Goal: Task Accomplishment & Management: Manage account settings

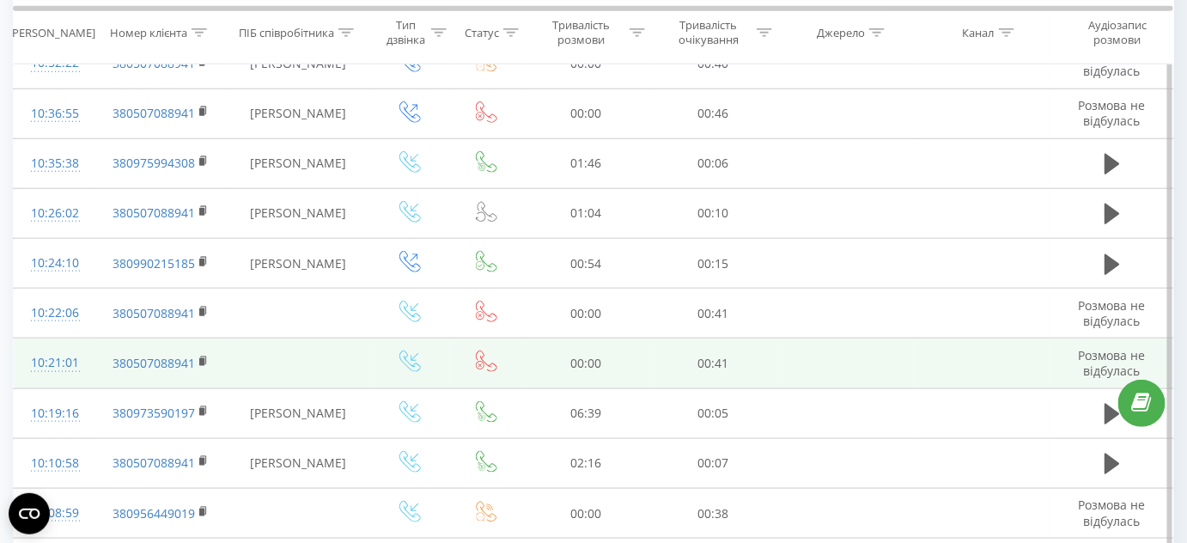
scroll to position [624, 0]
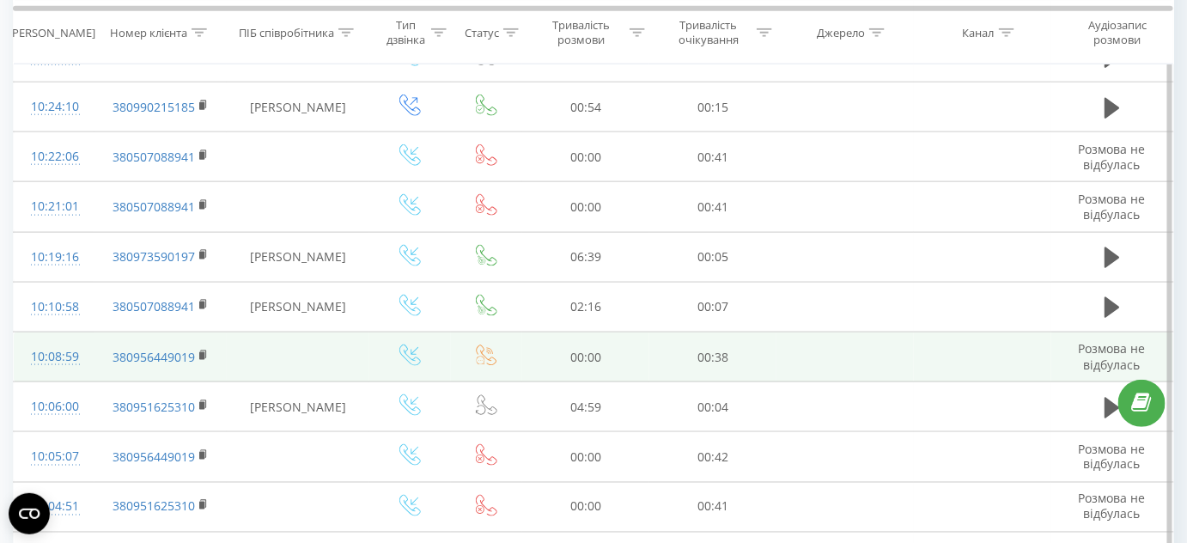
click at [483, 353] on icon at bounding box center [486, 354] width 21 height 21
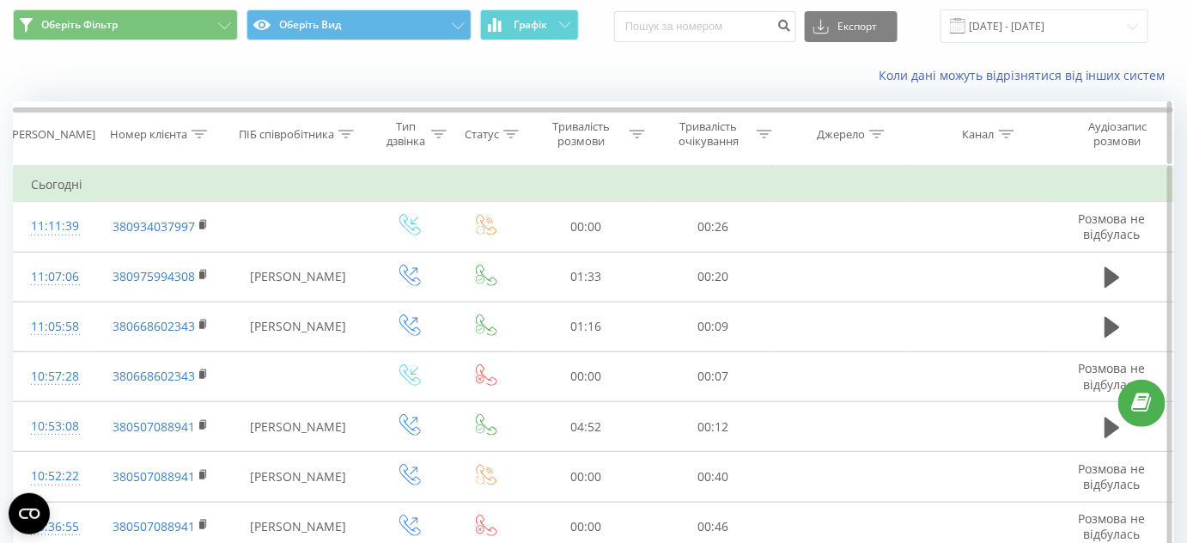
scroll to position [0, 0]
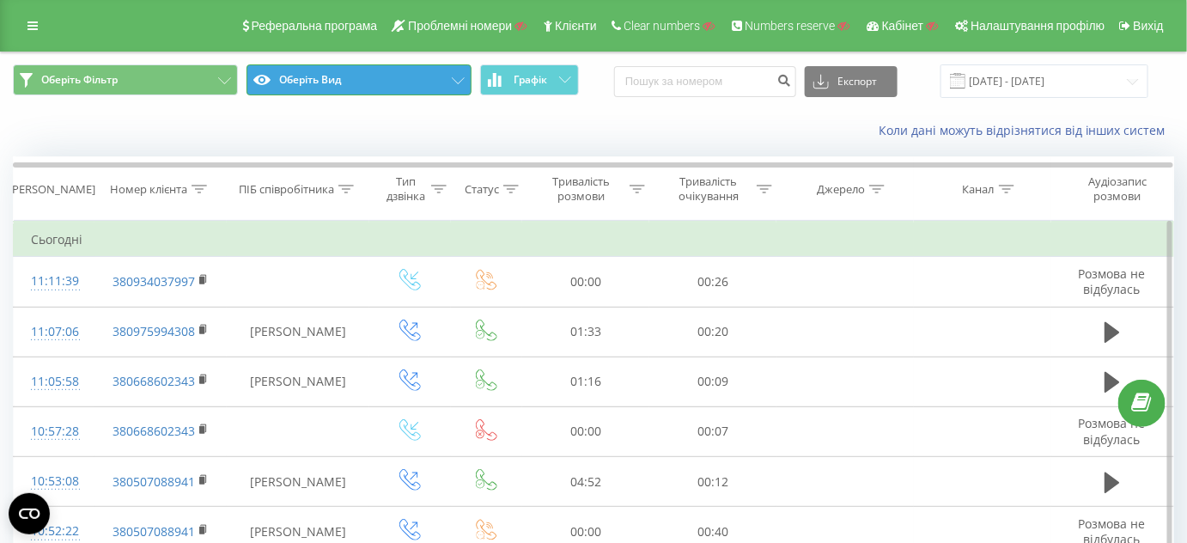
click at [428, 77] on button "Оберіть Вид" at bounding box center [358, 79] width 225 height 31
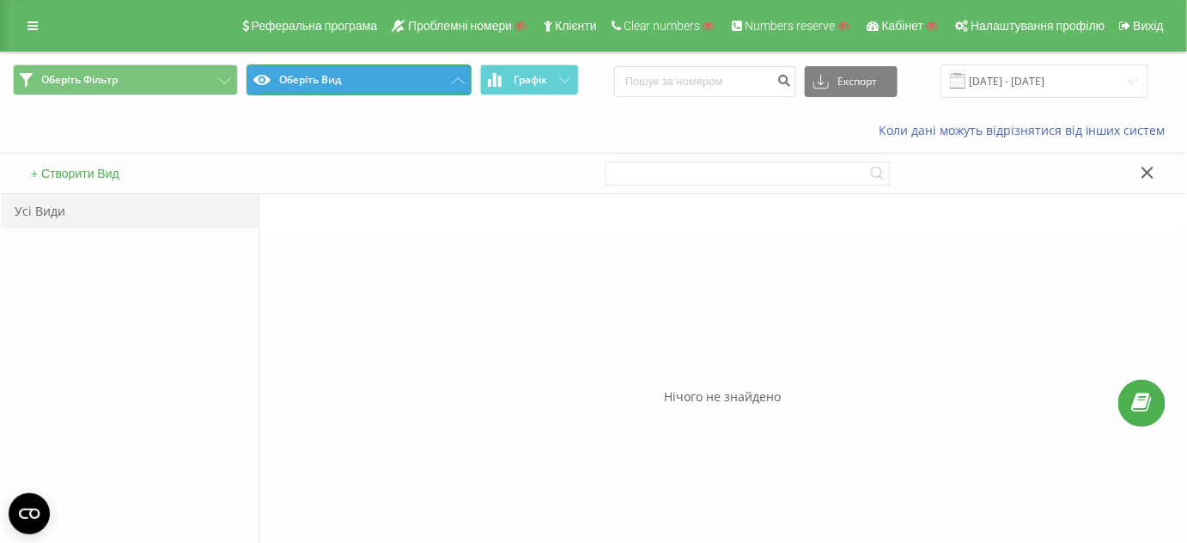
click at [429, 75] on button "Оберіть Вид" at bounding box center [358, 79] width 225 height 31
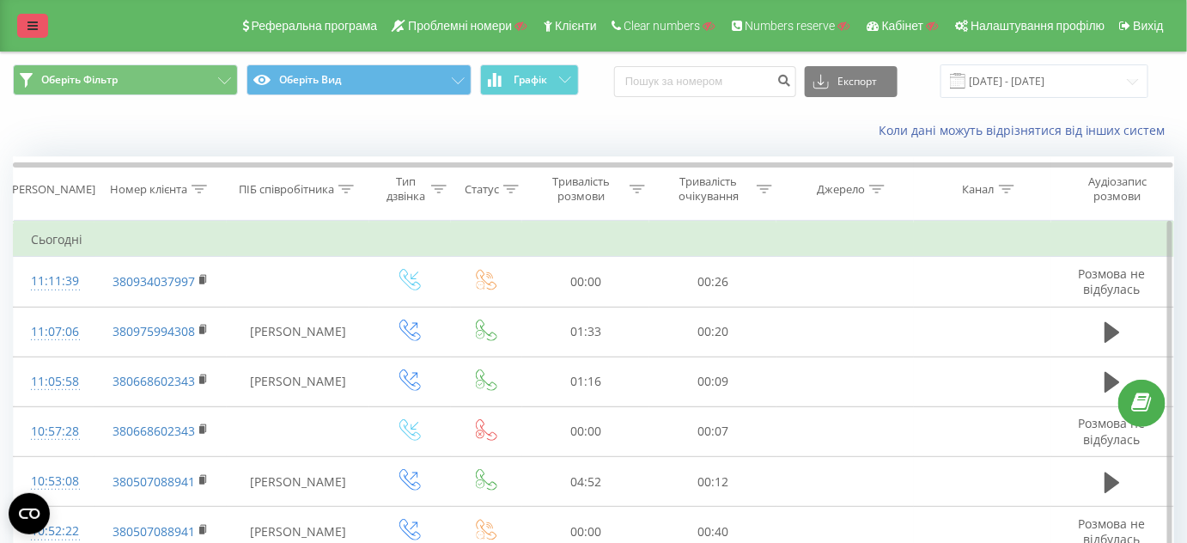
click at [29, 27] on icon at bounding box center [32, 26] width 10 height 12
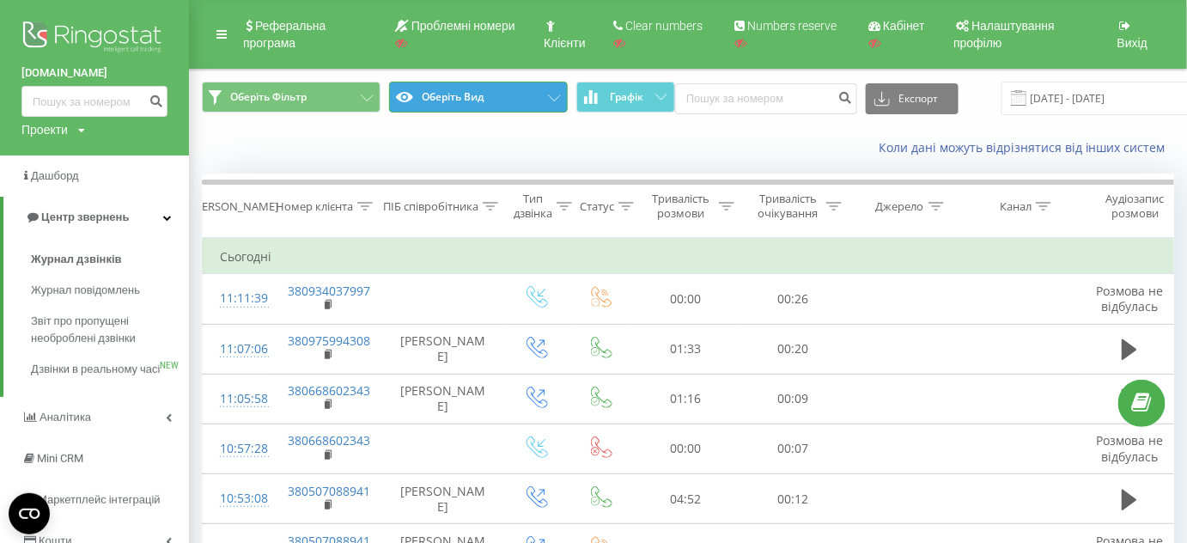
click at [531, 100] on button "Оберіть Вид" at bounding box center [478, 97] width 179 height 31
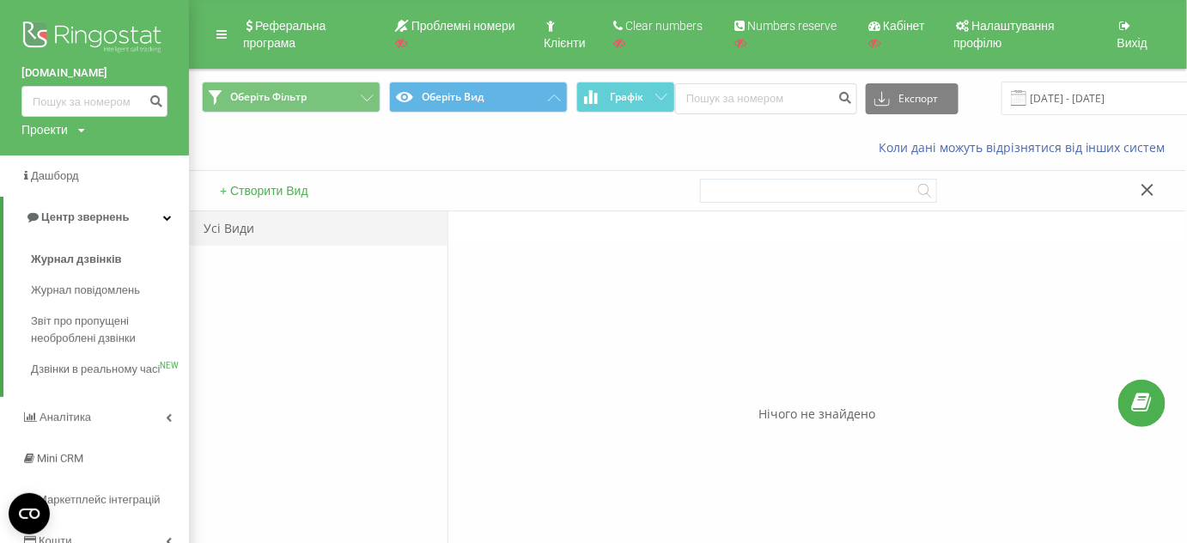
click at [524, 115] on div "Оберіть Фільтр Оберіть Вид Графік Експорт .csv .xls .xlsx 22.07.2025 - 22.08.20…" at bounding box center [688, 99] width 996 height 58
click at [554, 93] on button "Оберіть Вид" at bounding box center [478, 97] width 179 height 31
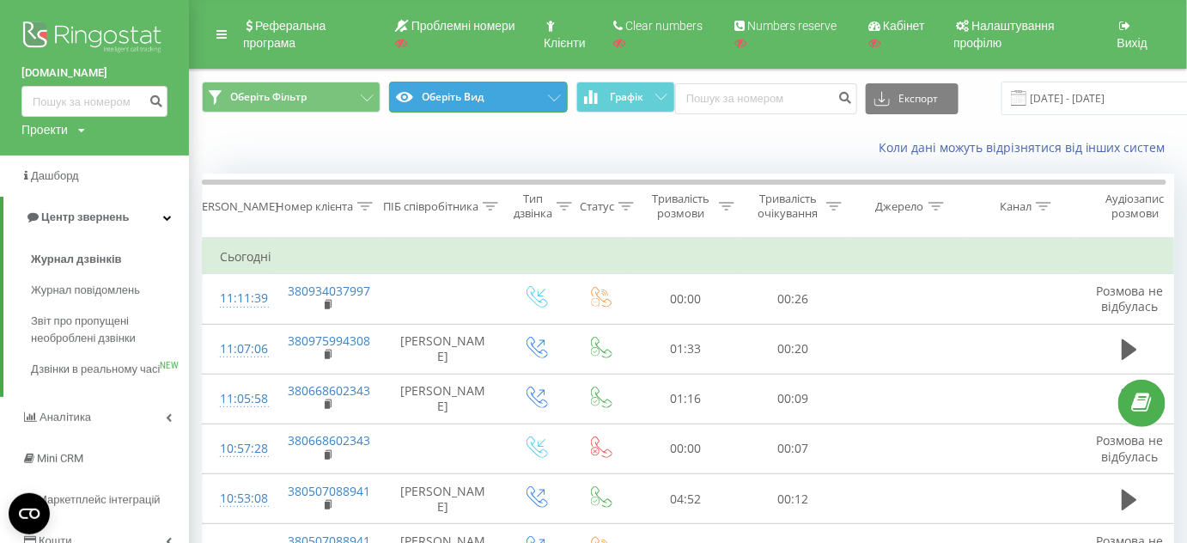
click at [548, 95] on icon at bounding box center [554, 97] width 13 height 7
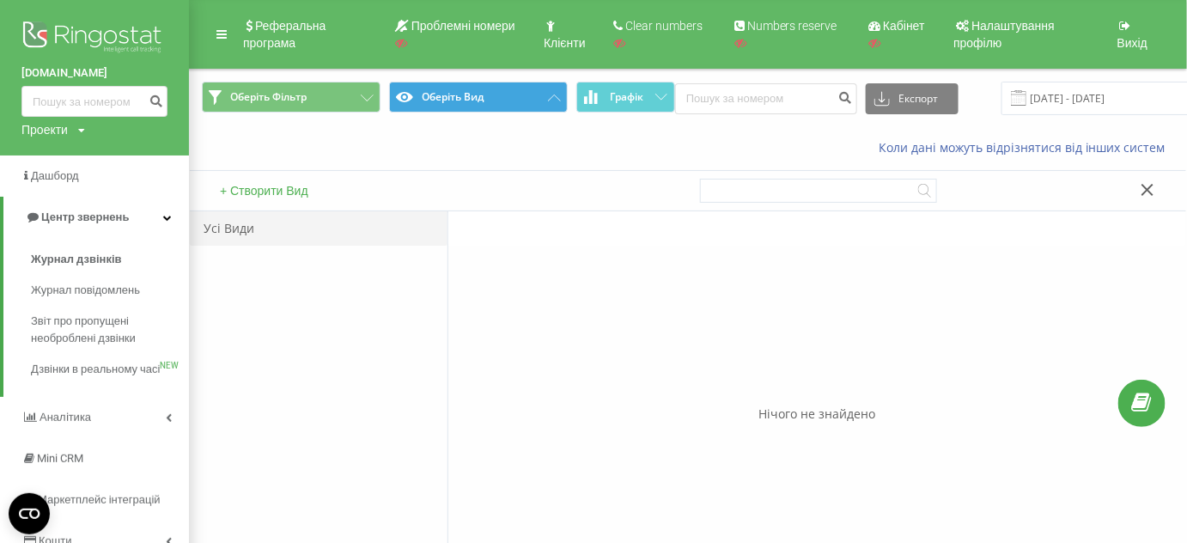
click at [290, 190] on button "+ Створити Вид" at bounding box center [264, 190] width 99 height 15
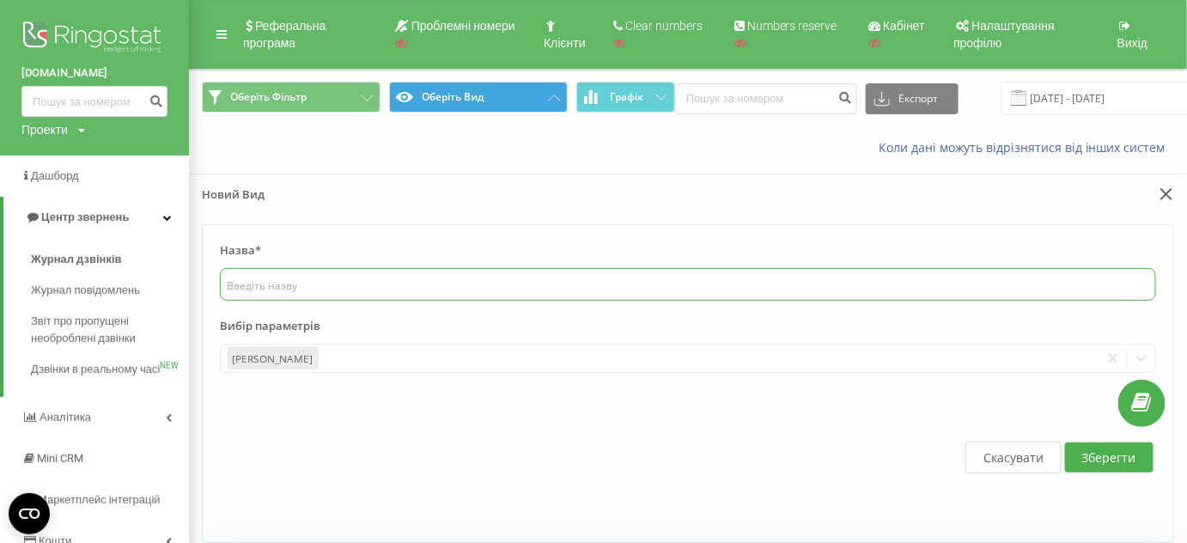
click at [304, 297] on input "text" at bounding box center [688, 284] width 936 height 33
type input "Тест"
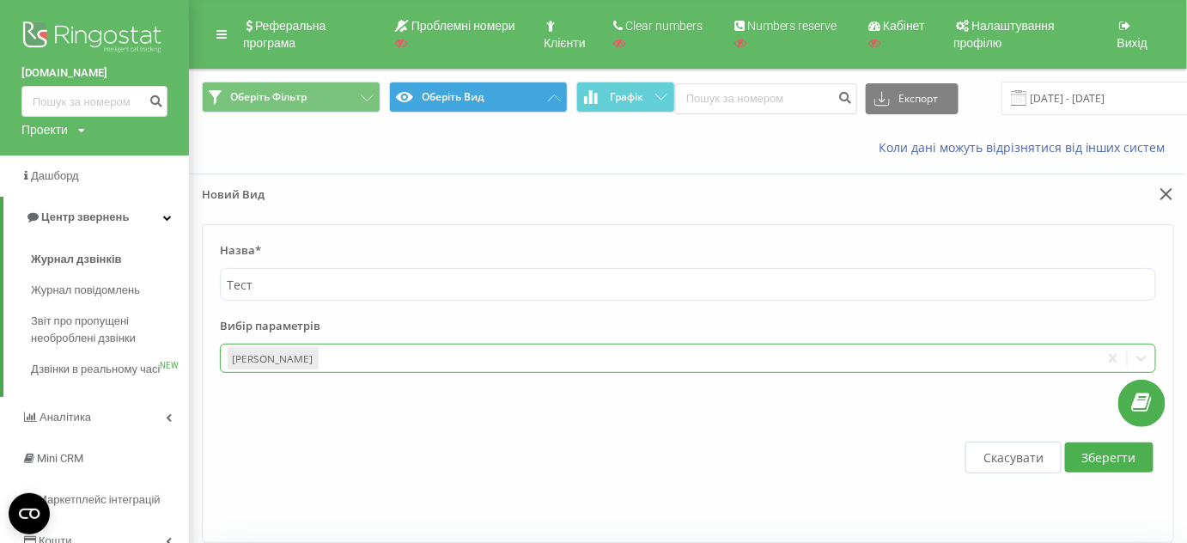
click at [344, 348] on div "[PERSON_NAME]" at bounding box center [688, 357] width 936 height 29
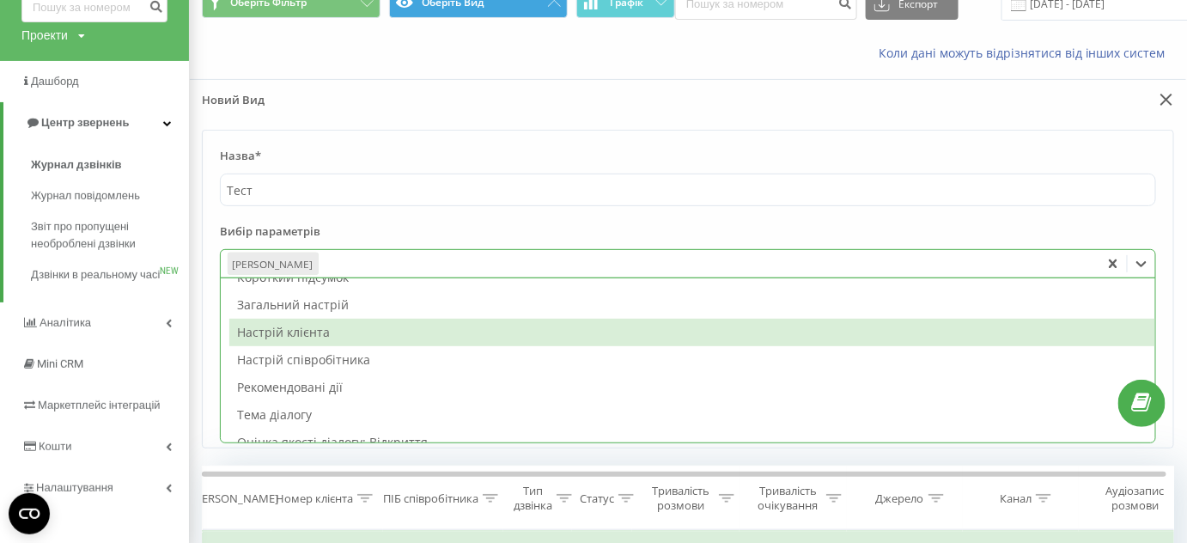
scroll to position [77, 0]
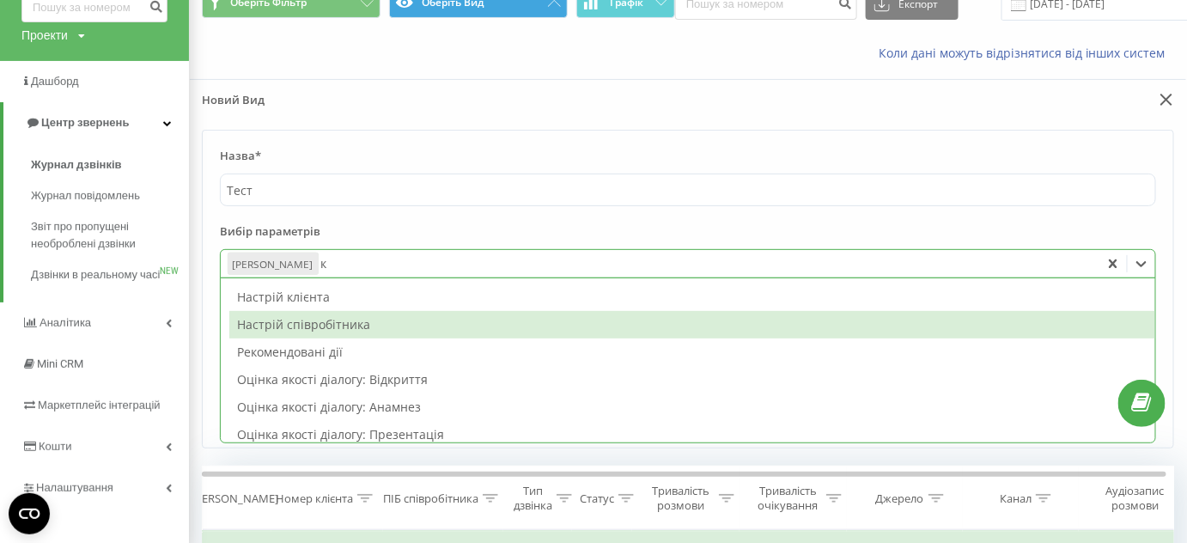
type input "кл"
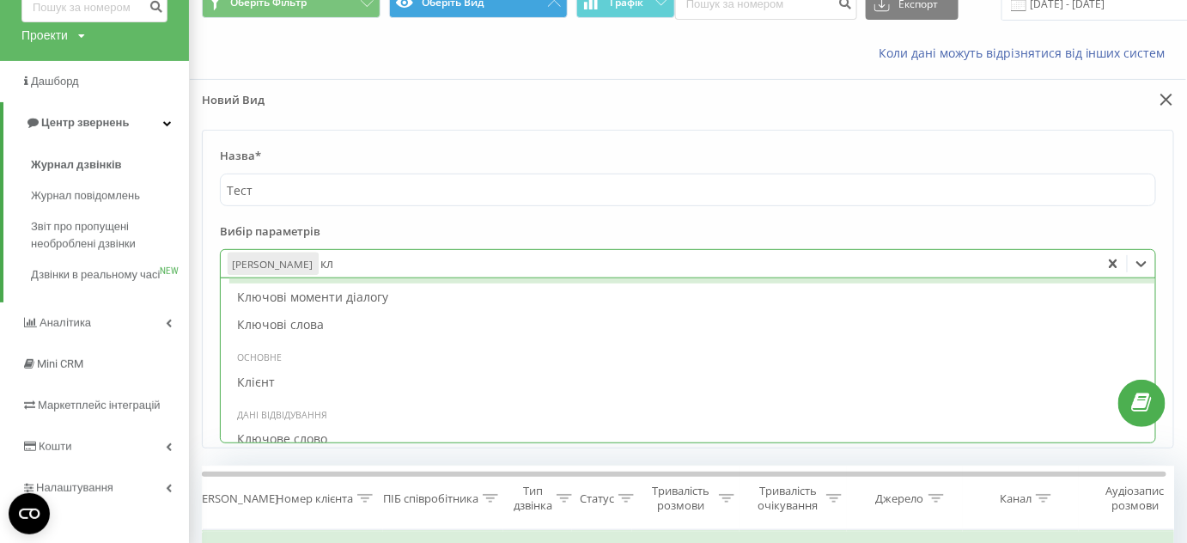
scroll to position [22, 0]
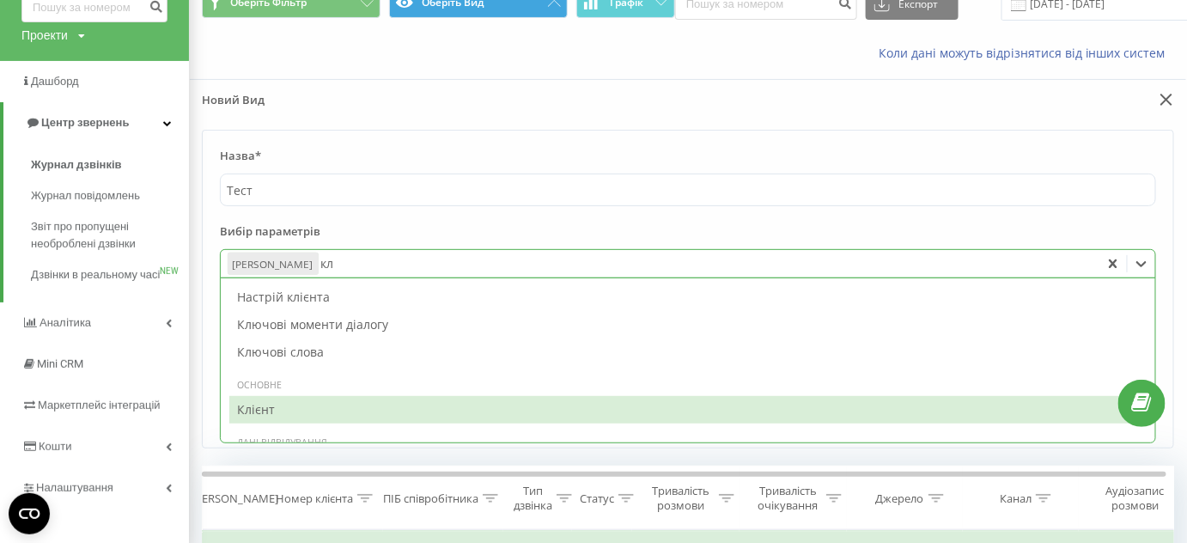
click at [295, 409] on div "Клієнт" at bounding box center [692, 409] width 926 height 27
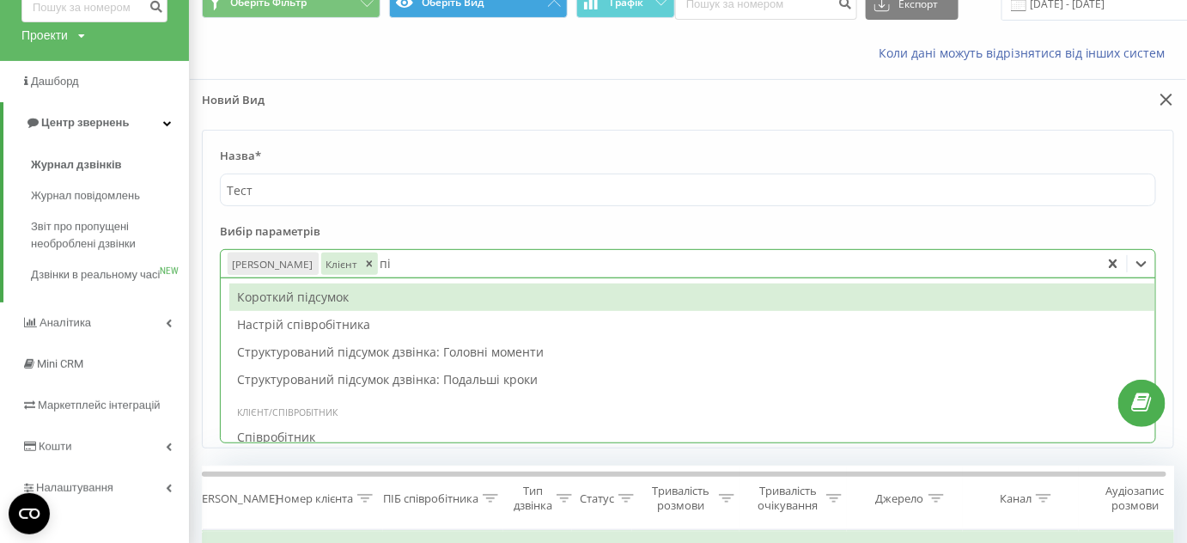
type input "піб"
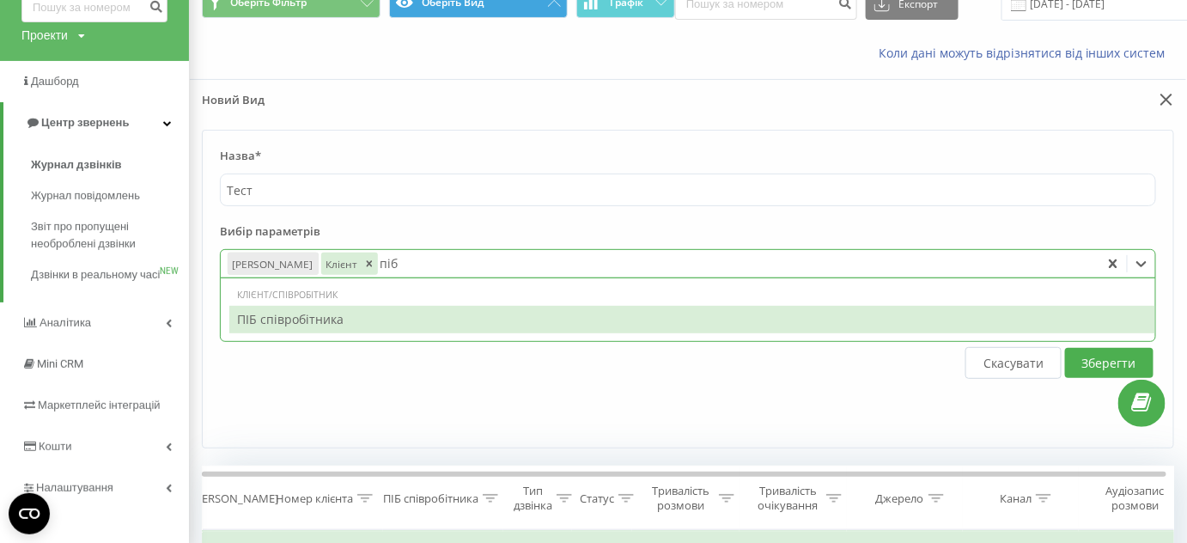
click at [390, 313] on div "ПІБ співробітника" at bounding box center [692, 319] width 926 height 27
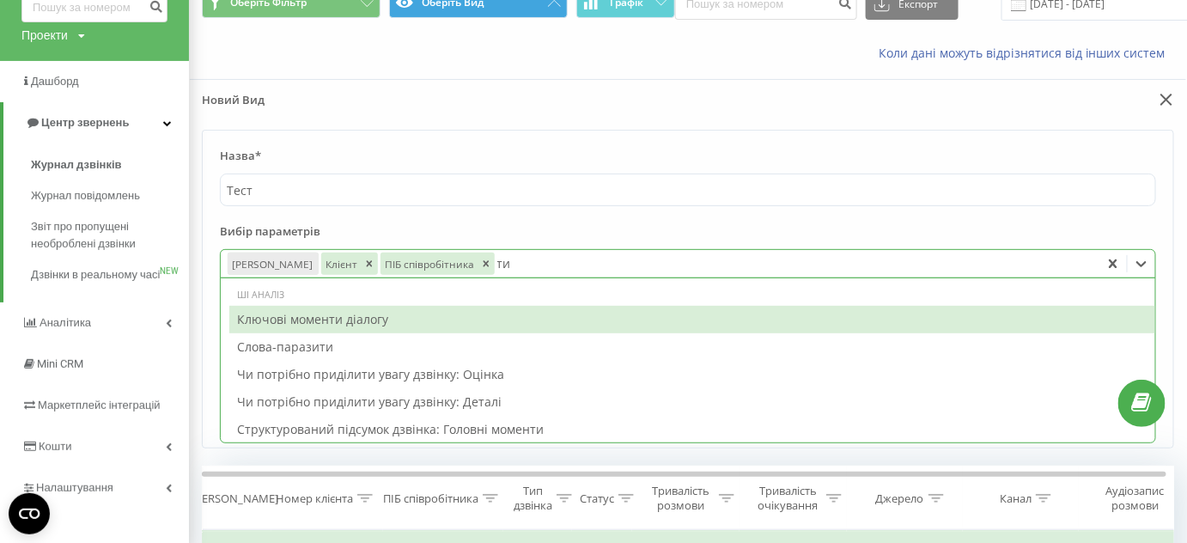
type input "тип"
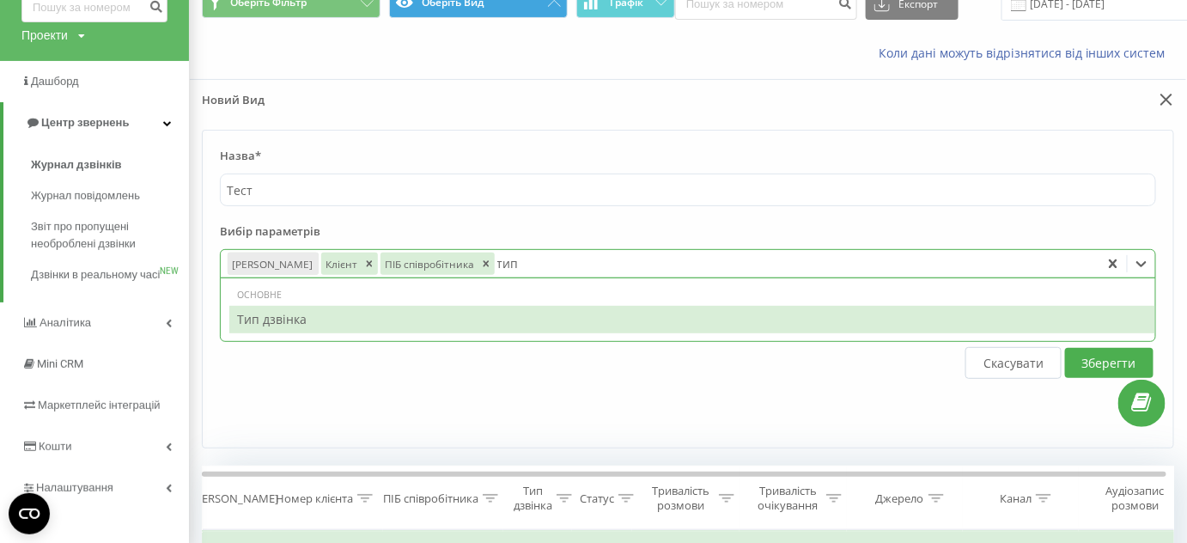
click at [386, 322] on div "Тип дзвінка" at bounding box center [692, 319] width 926 height 27
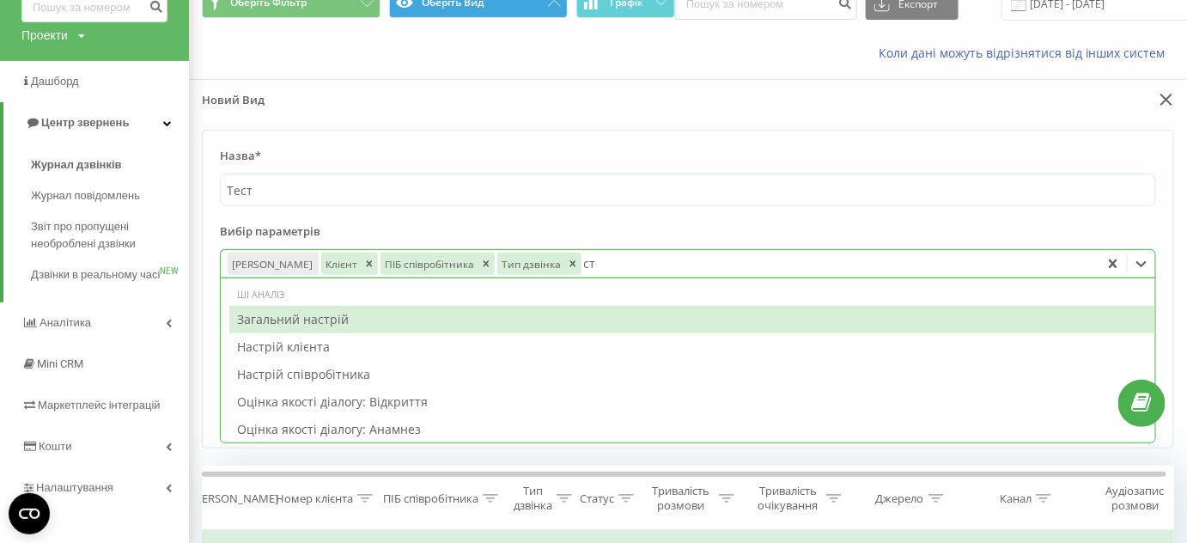
type input "ста"
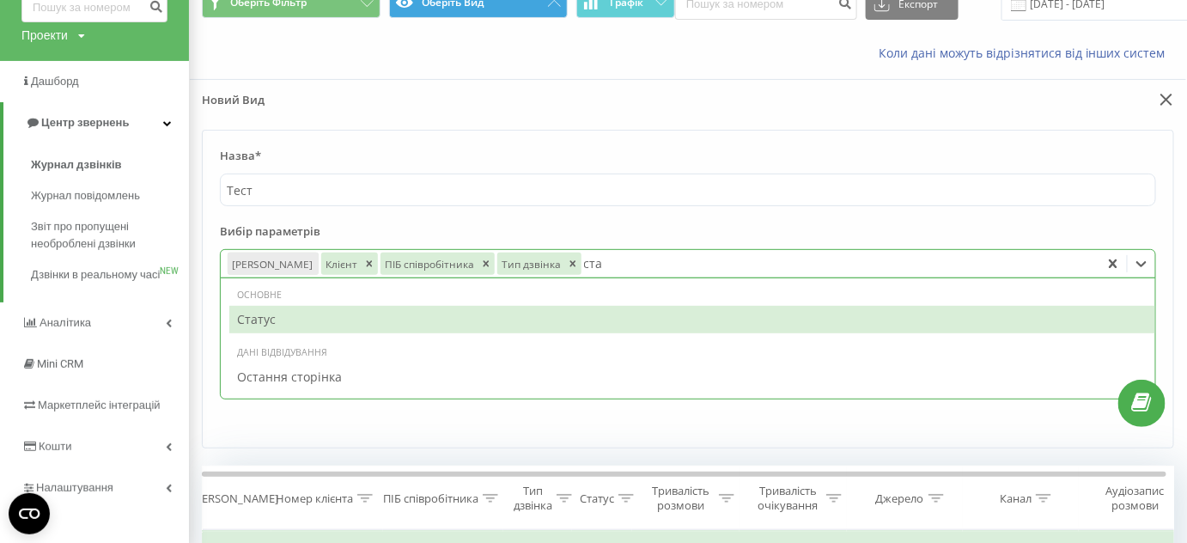
click at [400, 319] on div "Статус" at bounding box center [692, 319] width 926 height 27
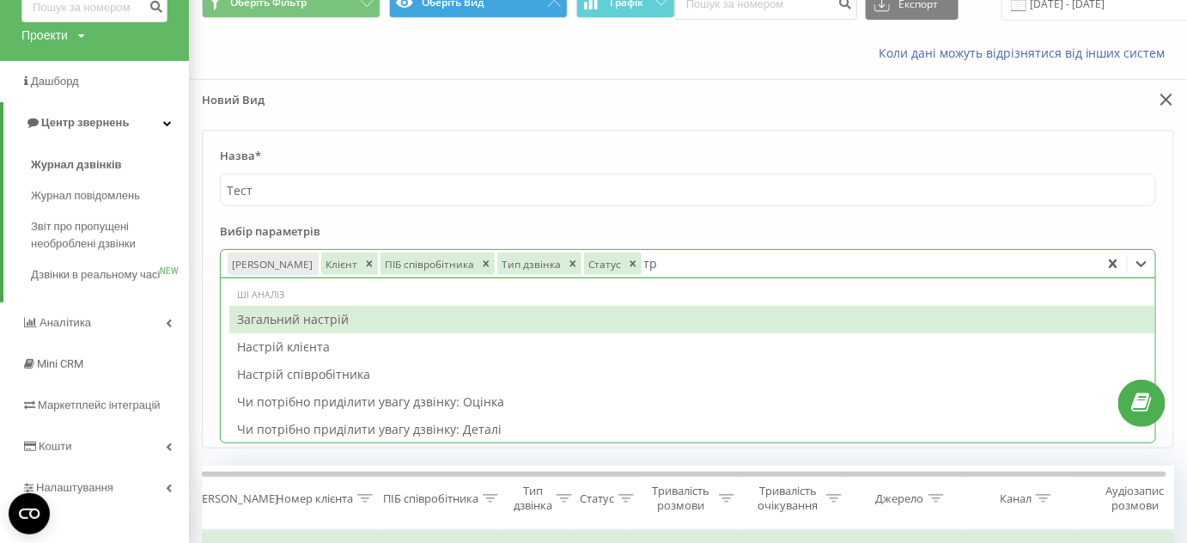
type input "три"
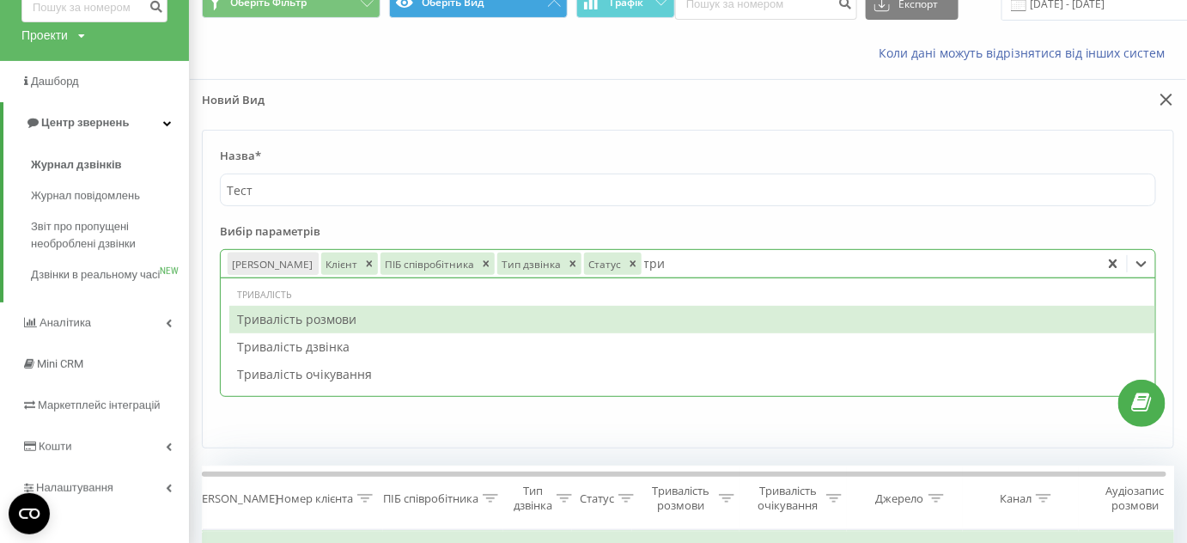
click at [389, 319] on div "Тривалість розмови" at bounding box center [692, 319] width 926 height 27
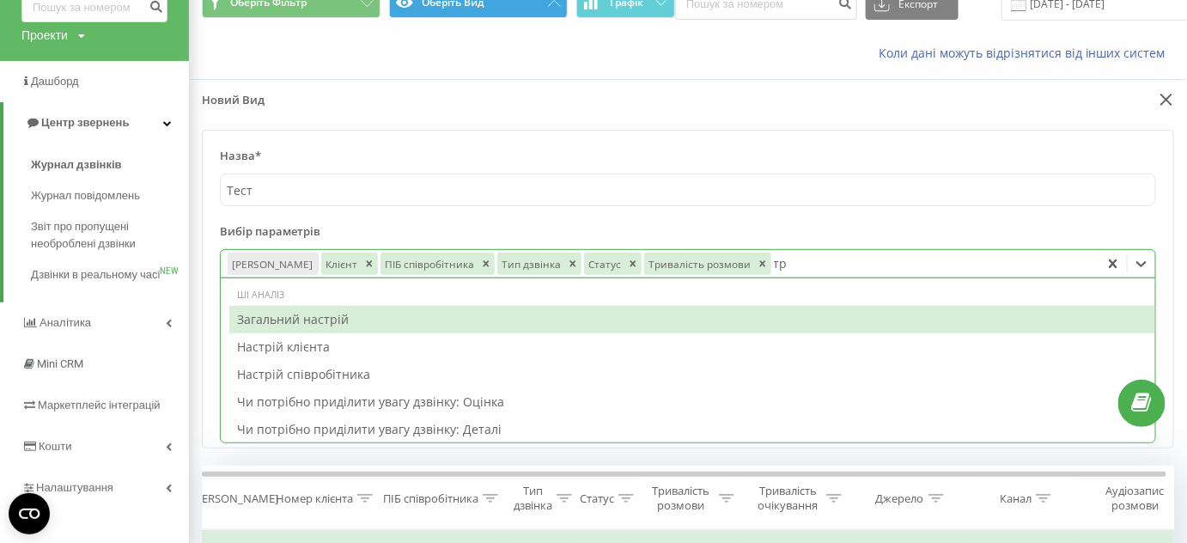
type input "три"
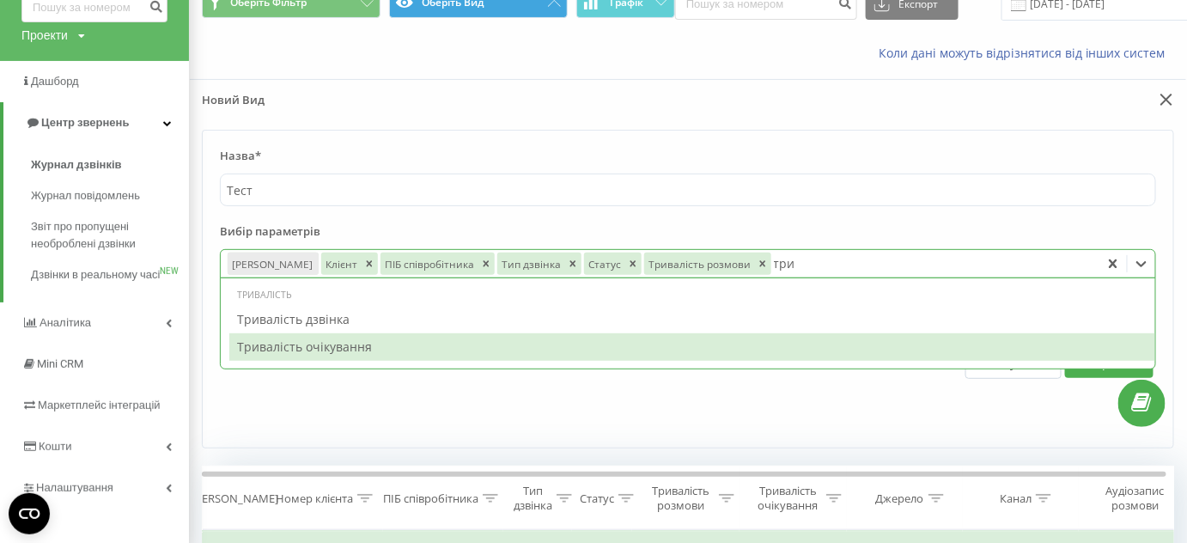
click at [385, 340] on div "Тривалість очікування" at bounding box center [692, 346] width 926 height 27
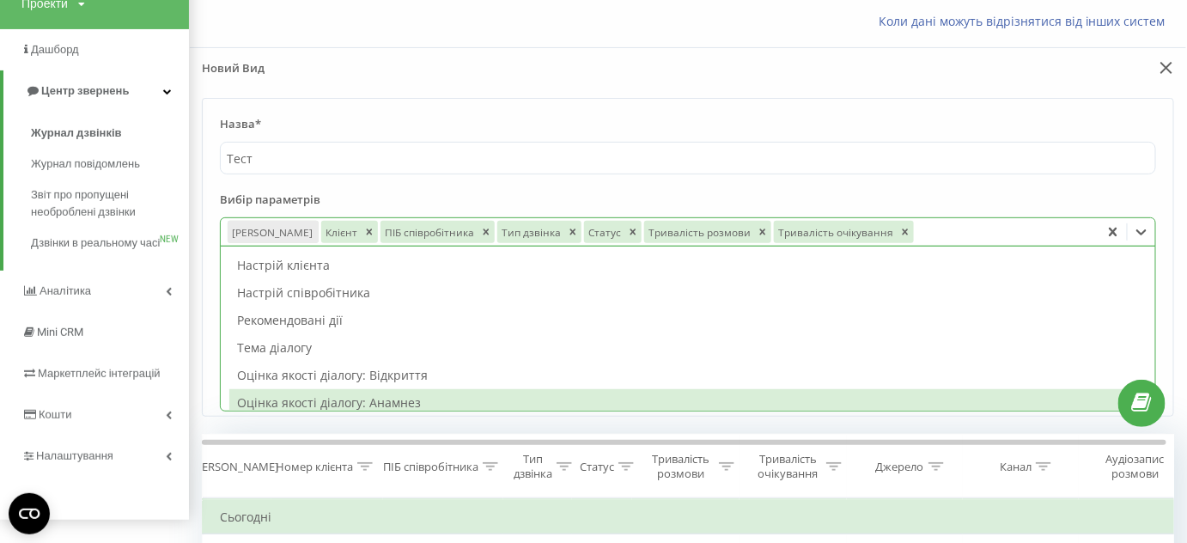
scroll to position [94, 0]
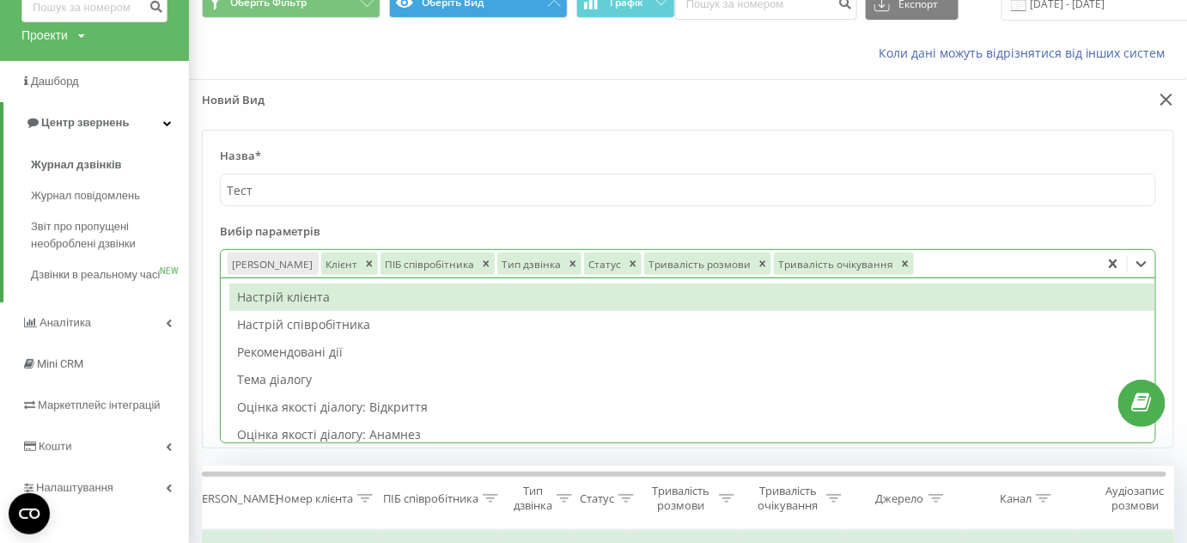
click at [991, 111] on div at bounding box center [937, 105] width 498 height 26
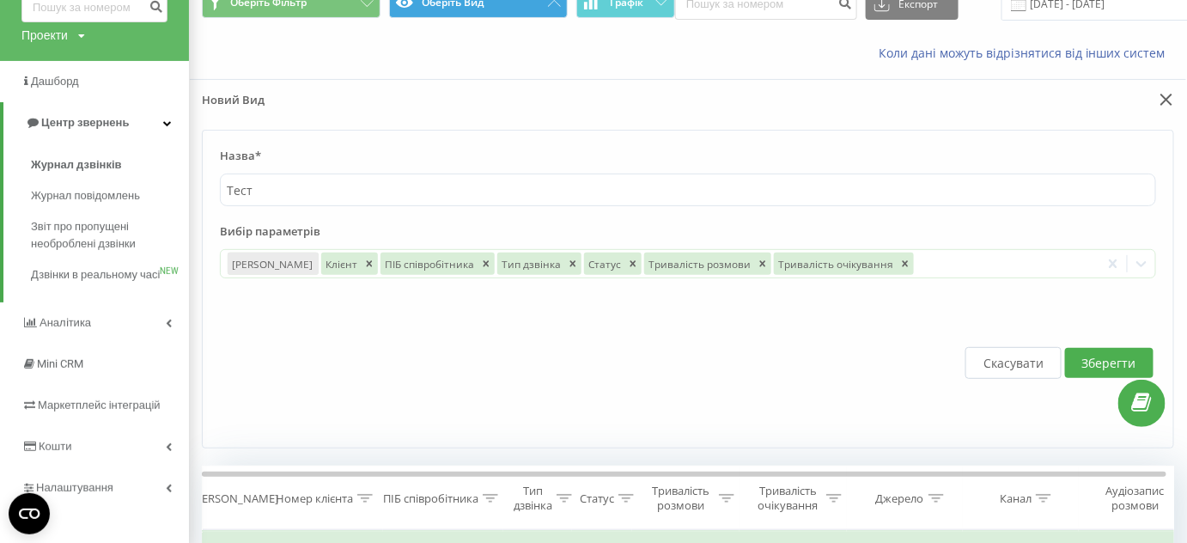
click at [1100, 352] on button "Зберегти" at bounding box center [1109, 363] width 88 height 30
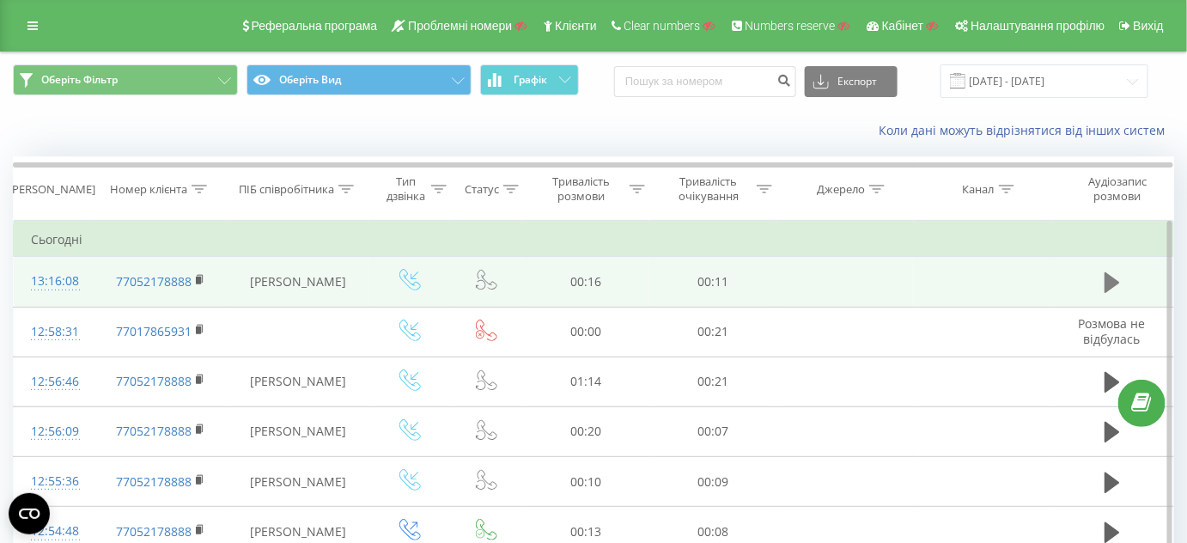
click at [1115, 283] on icon at bounding box center [1111, 282] width 15 height 21
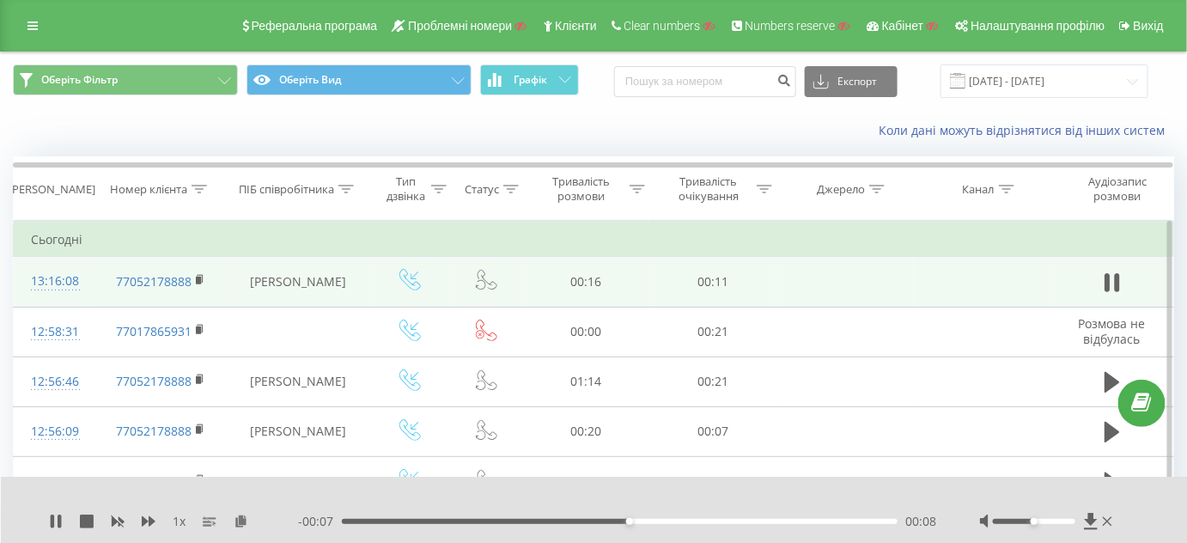
click at [678, 521] on div "00:08" at bounding box center [620, 521] width 556 height 5
click at [731, 522] on div "00:09" at bounding box center [620, 521] width 556 height 5
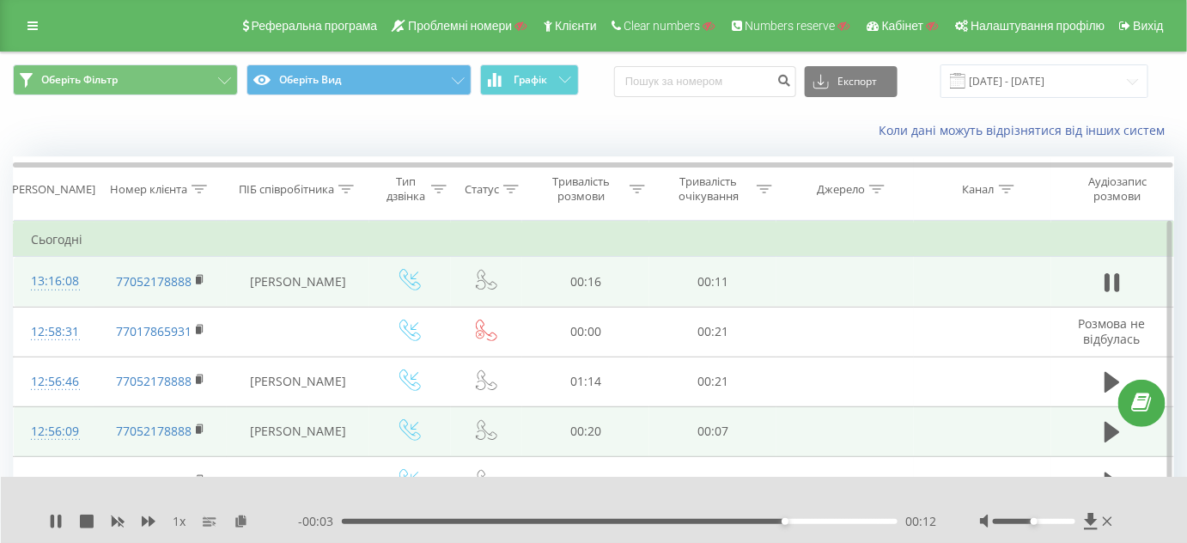
drag, startPoint x: 55, startPoint y: 522, endPoint x: 110, endPoint y: 428, distance: 109.3
click at [55, 519] on icon at bounding box center [56, 521] width 14 height 14
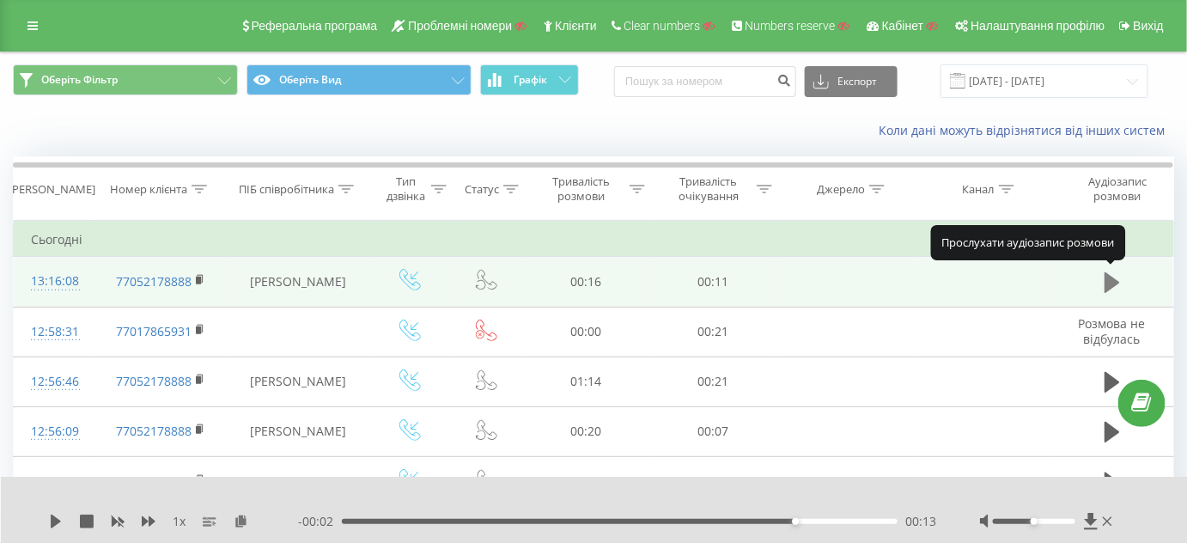
click at [1115, 285] on icon at bounding box center [1111, 282] width 15 height 24
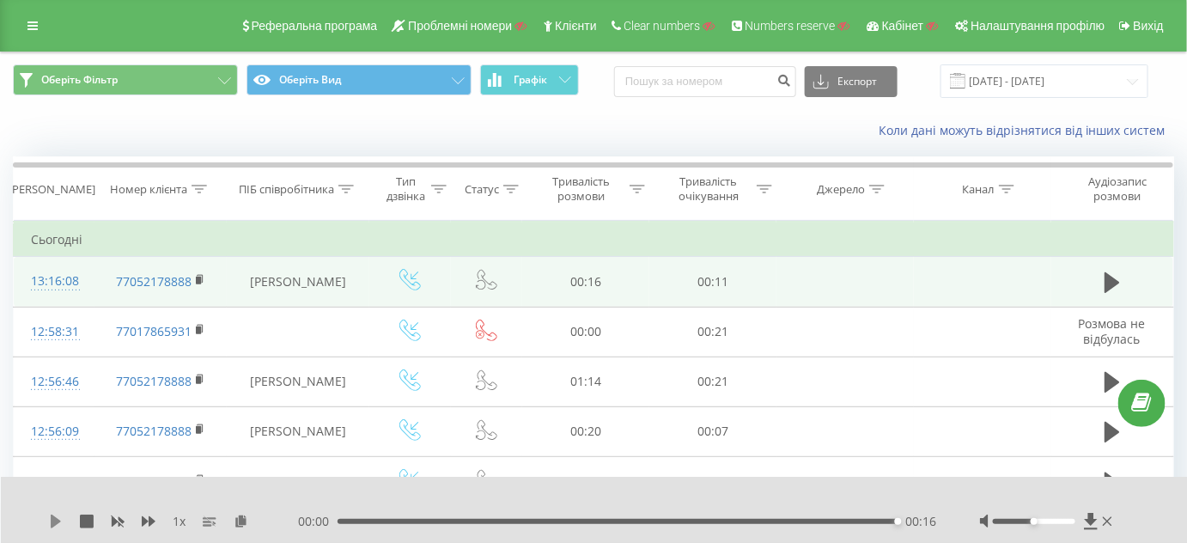
click at [54, 521] on icon at bounding box center [56, 521] width 10 height 14
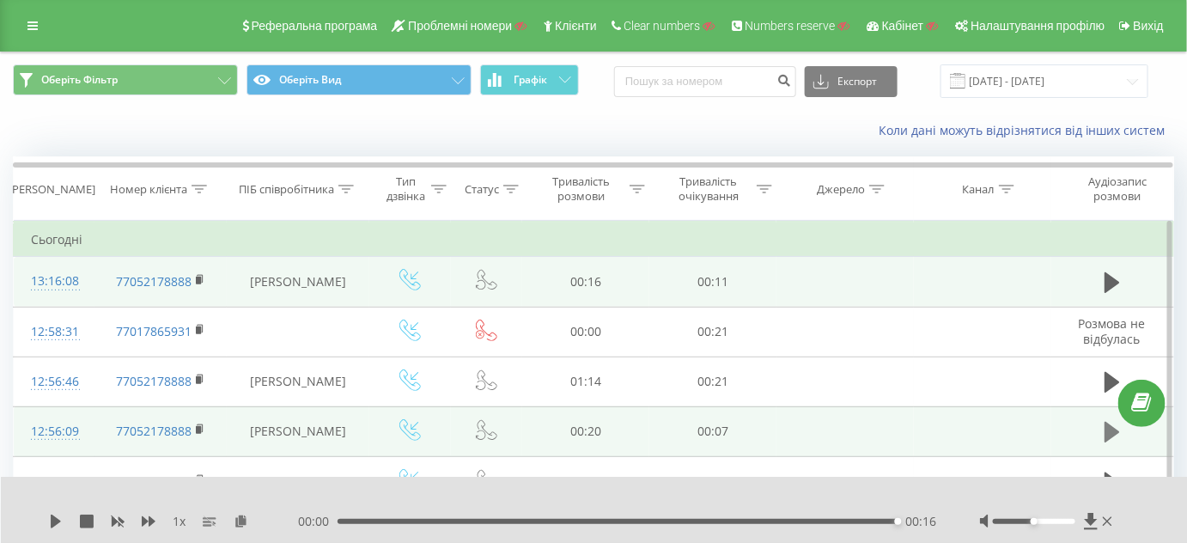
click at [1110, 425] on icon at bounding box center [1111, 432] width 15 height 21
click at [1101, 271] on button at bounding box center [1112, 283] width 26 height 26
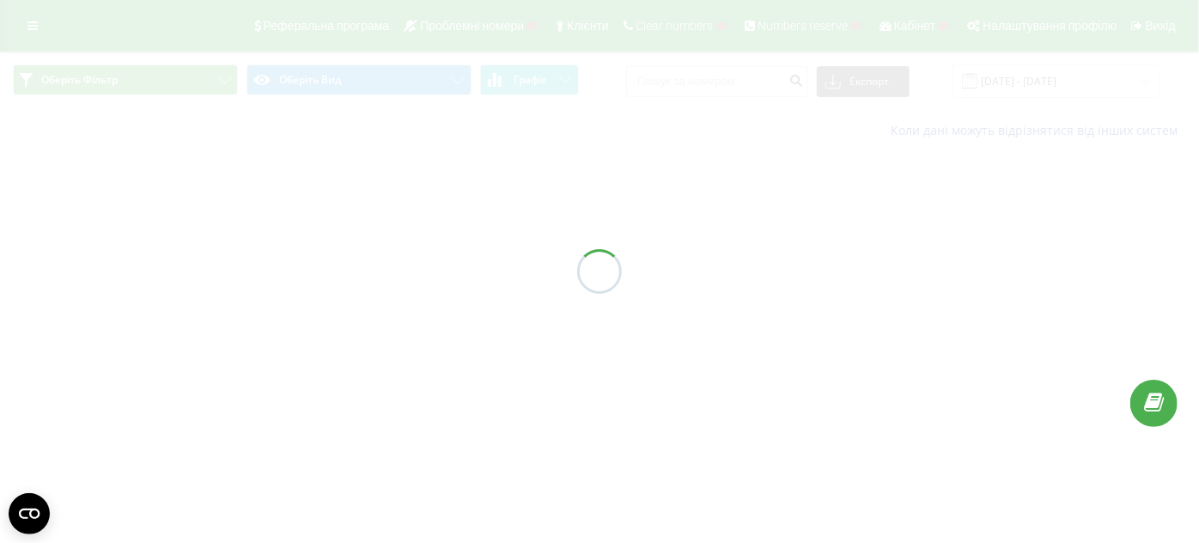
click at [1060, 82] on div at bounding box center [599, 271] width 1199 height 543
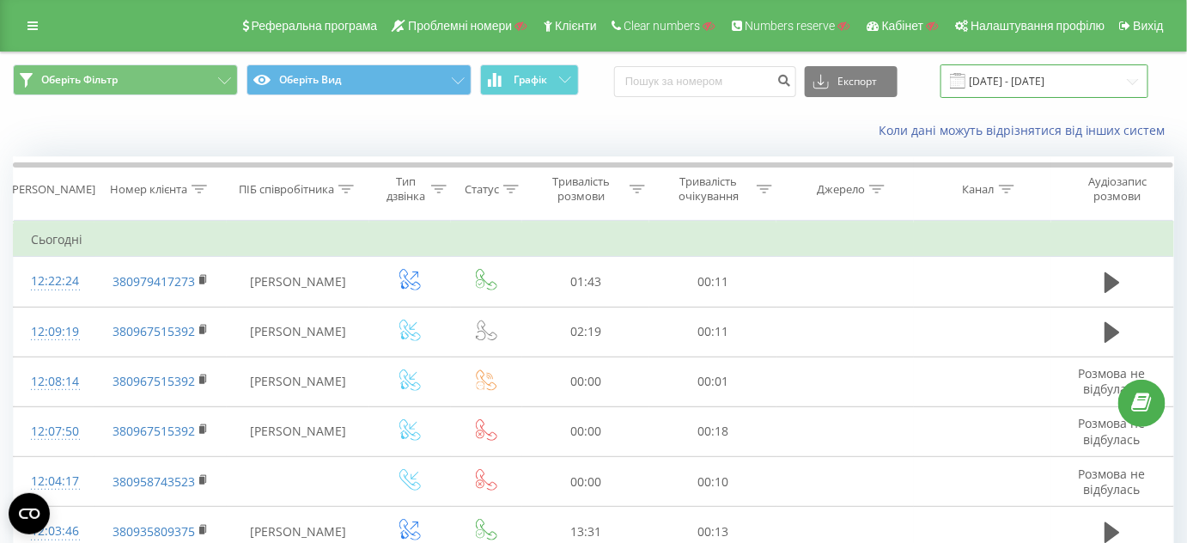
click at [1046, 86] on input "22.07.2025 - 22.08.2025" at bounding box center [1044, 80] width 208 height 33
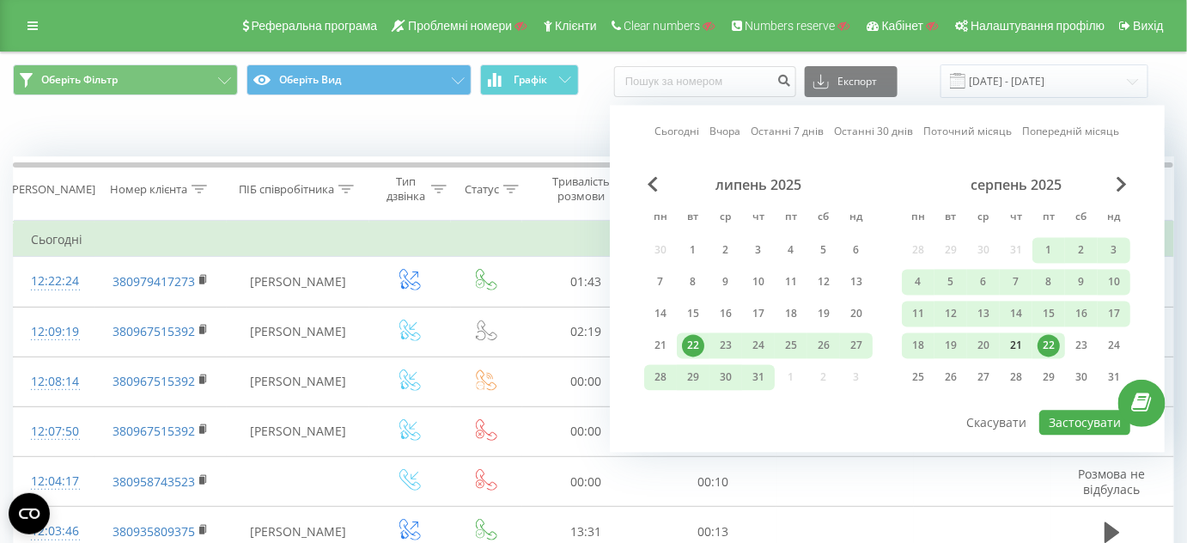
click at [1013, 350] on div "21" at bounding box center [1016, 346] width 22 height 22
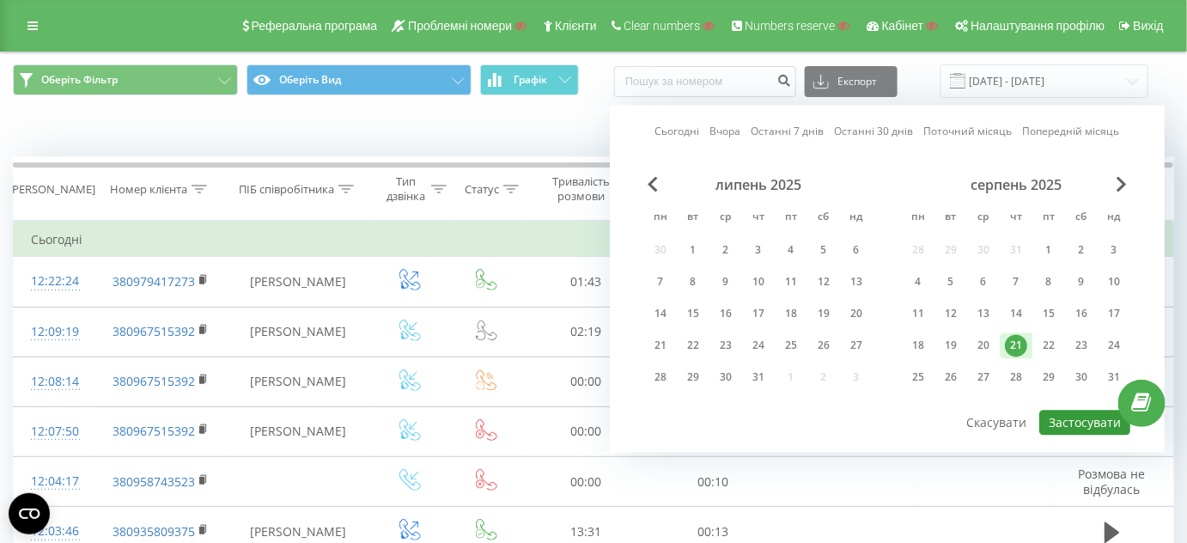
click at [1069, 423] on button "Застосувати" at bounding box center [1084, 422] width 91 height 25
type input "21.08.2025 - 21.08.2025"
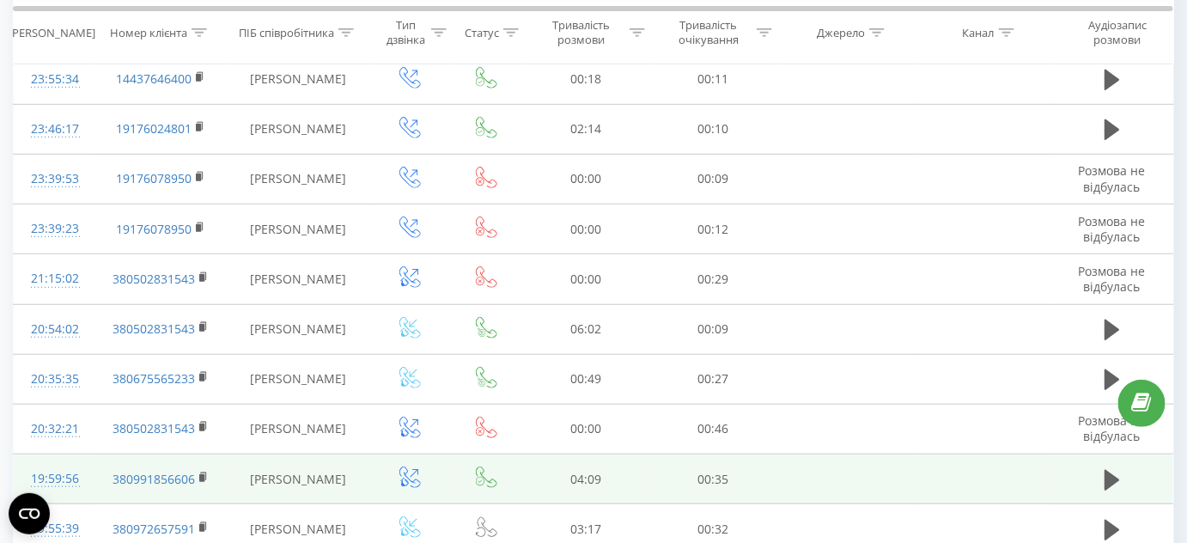
scroll to position [312, 0]
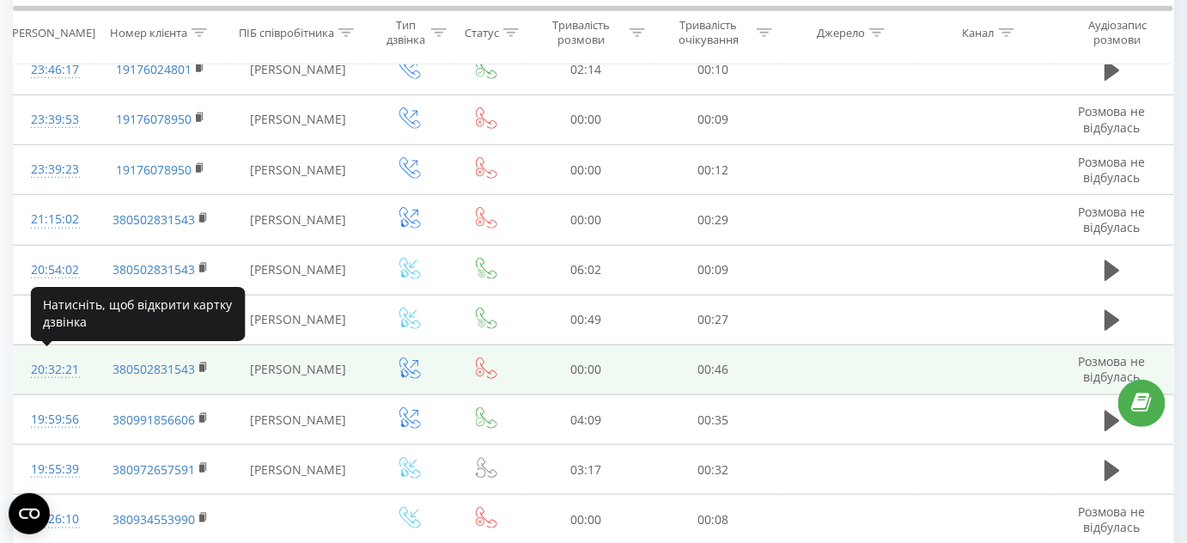
click at [52, 365] on div "20:32:21" at bounding box center [54, 369] width 46 height 33
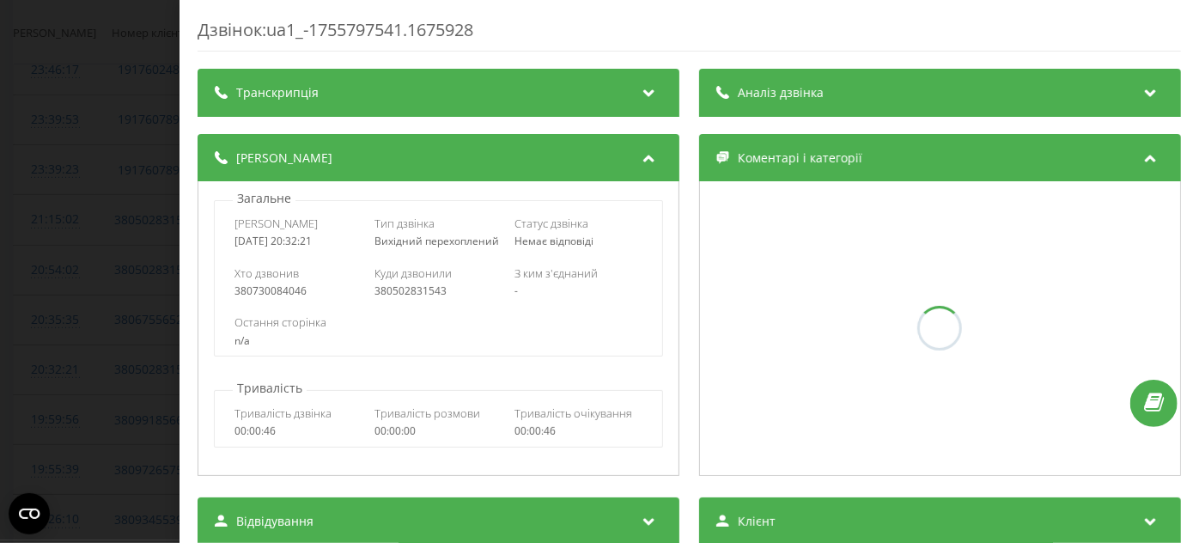
click at [97, 408] on div "Дзвінок : ua1_-1755797541.1675928 Транскрипція Для AI-аналізу майбутніх дзвінкі…" at bounding box center [599, 271] width 1199 height 543
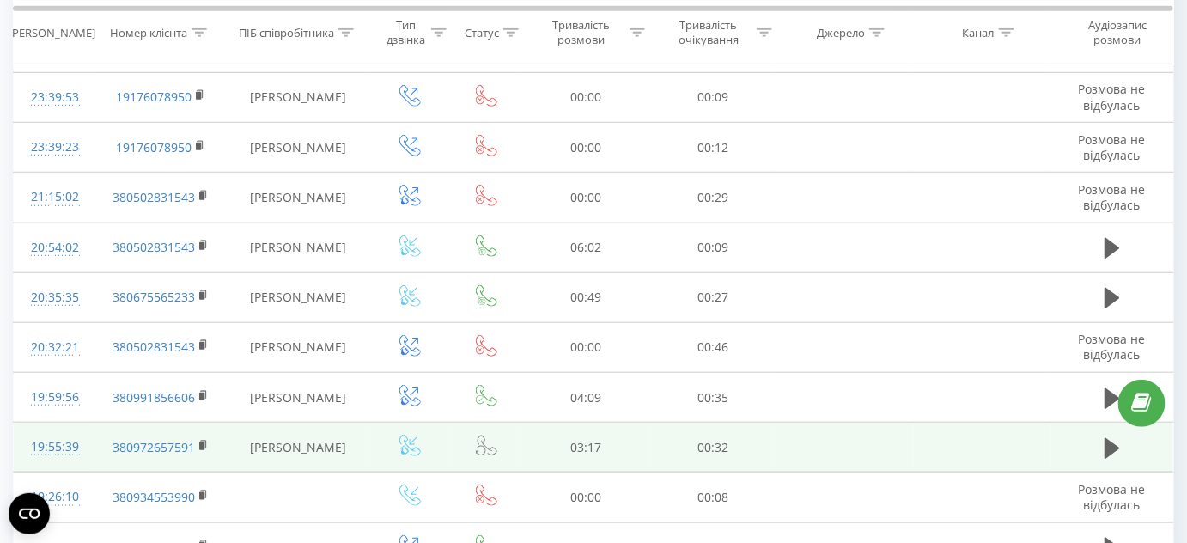
scroll to position [312, 0]
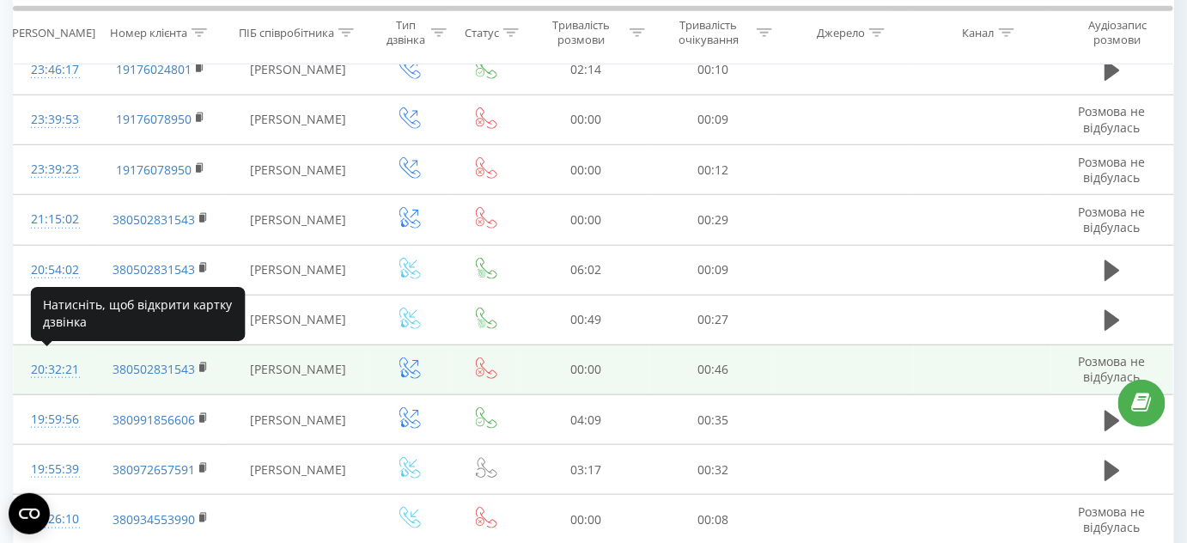
click at [70, 367] on div "20:32:21" at bounding box center [54, 369] width 46 height 33
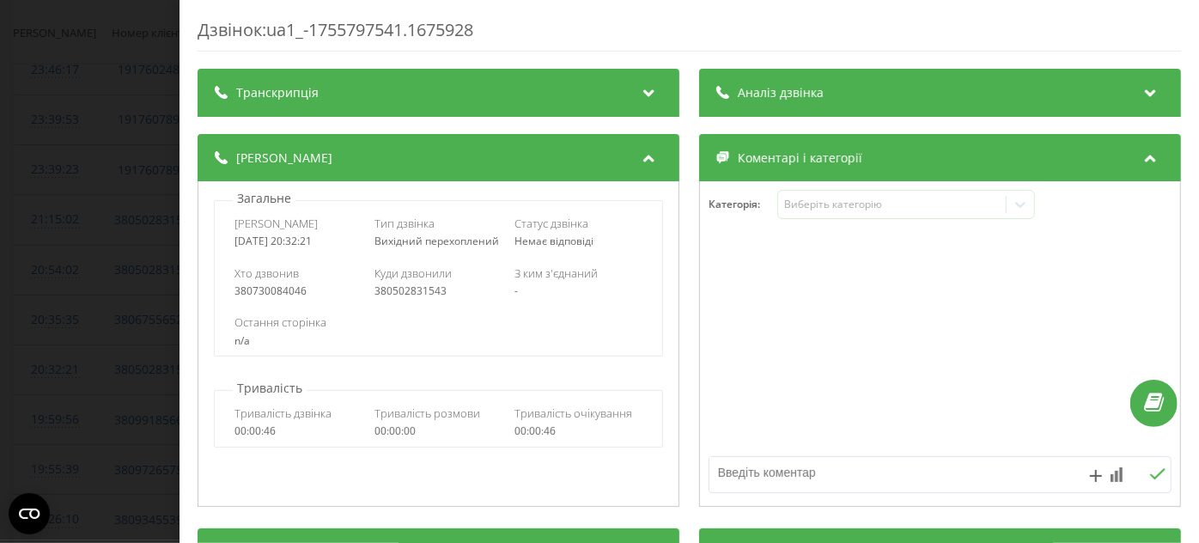
click at [71, 373] on div "Дзвінок : ua1_-1755797541.1675928 Транскрипція Для AI-аналізу майбутніх дзвінкі…" at bounding box center [599, 271] width 1199 height 543
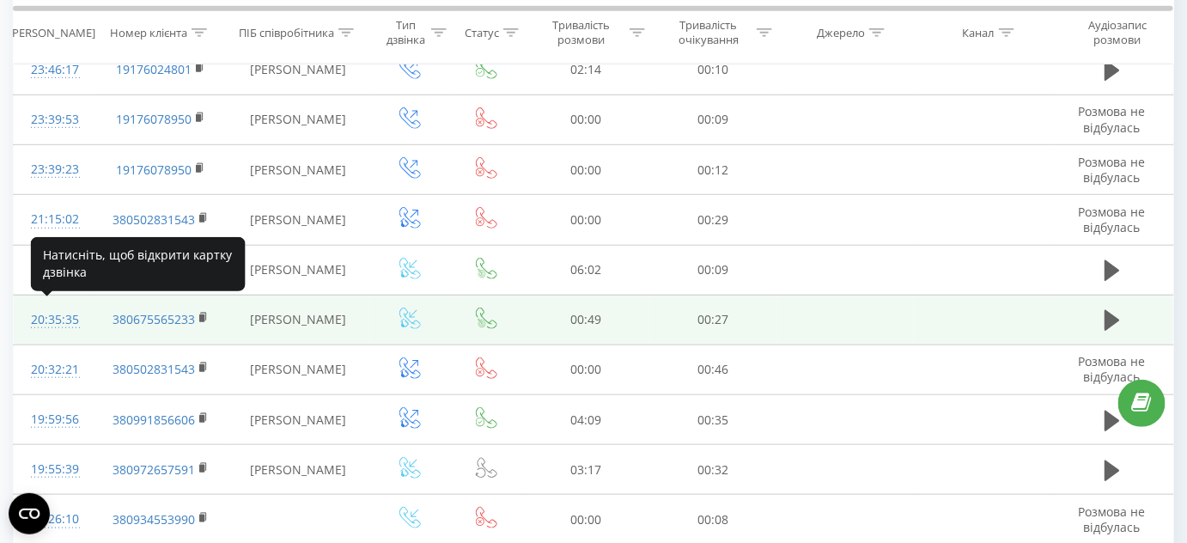
click at [46, 308] on div "20:35:35" at bounding box center [54, 319] width 46 height 33
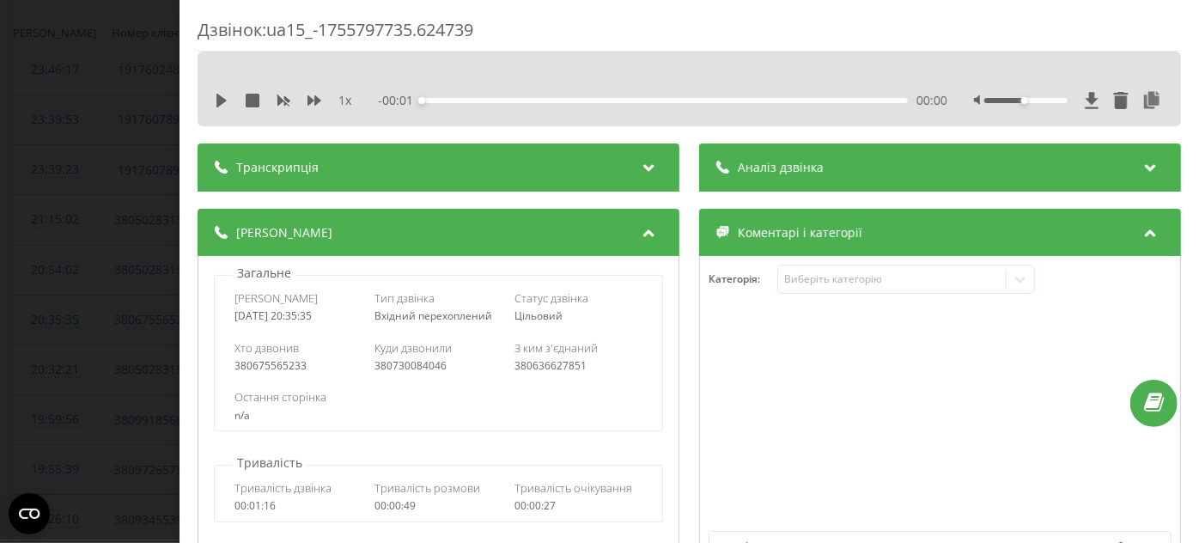
click at [94, 322] on div "Дзвінок : ua15_-1755797735.624739 1 x - 00:01 00:00 00:00 Транскрипція Для AI-а…" at bounding box center [599, 271] width 1199 height 543
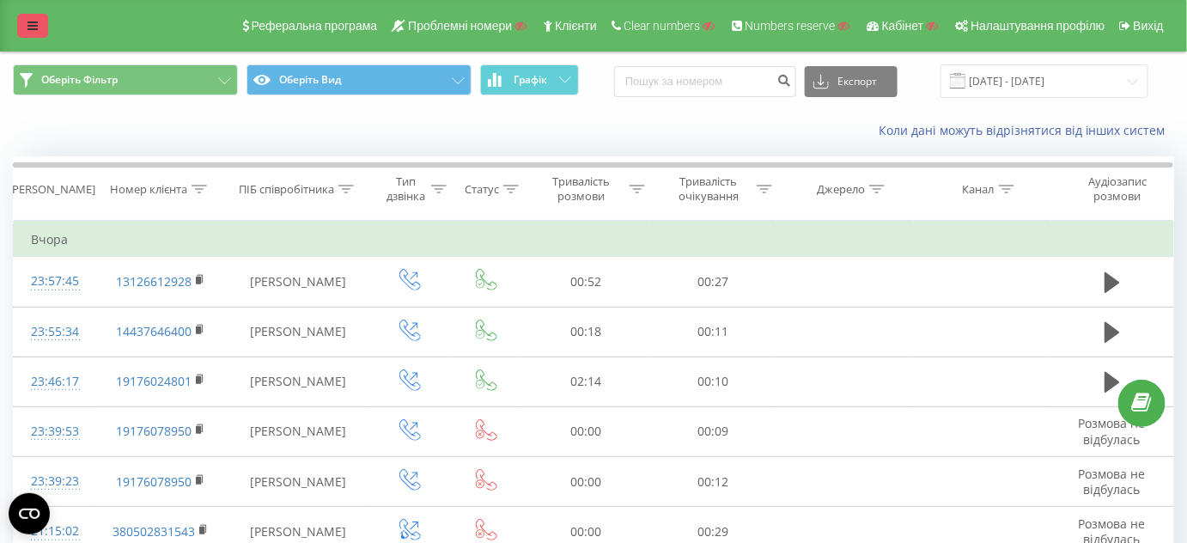
click at [33, 27] on icon at bounding box center [32, 26] width 10 height 12
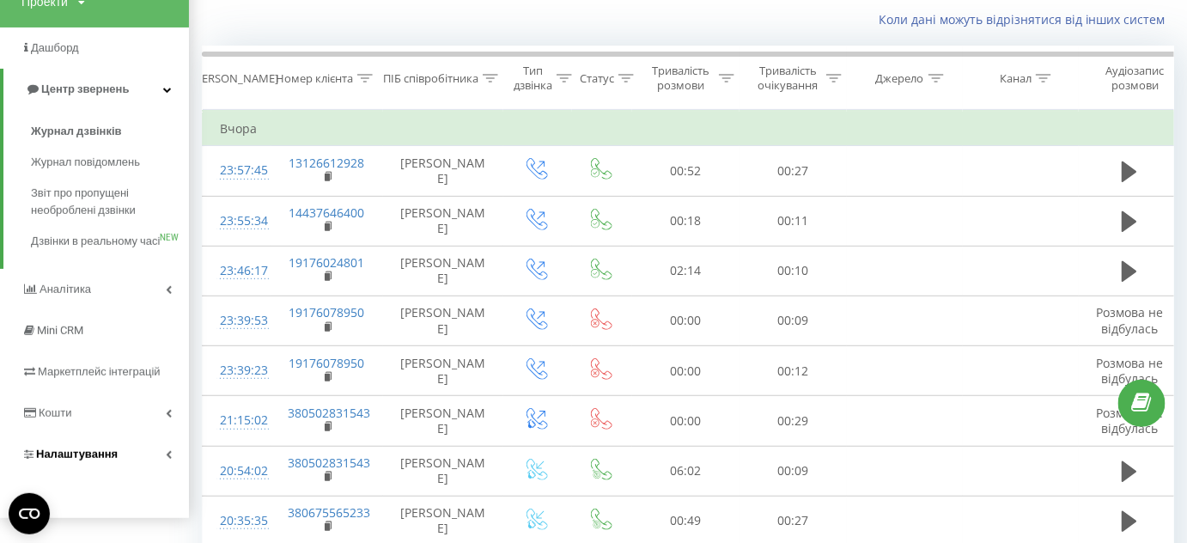
scroll to position [155, 0]
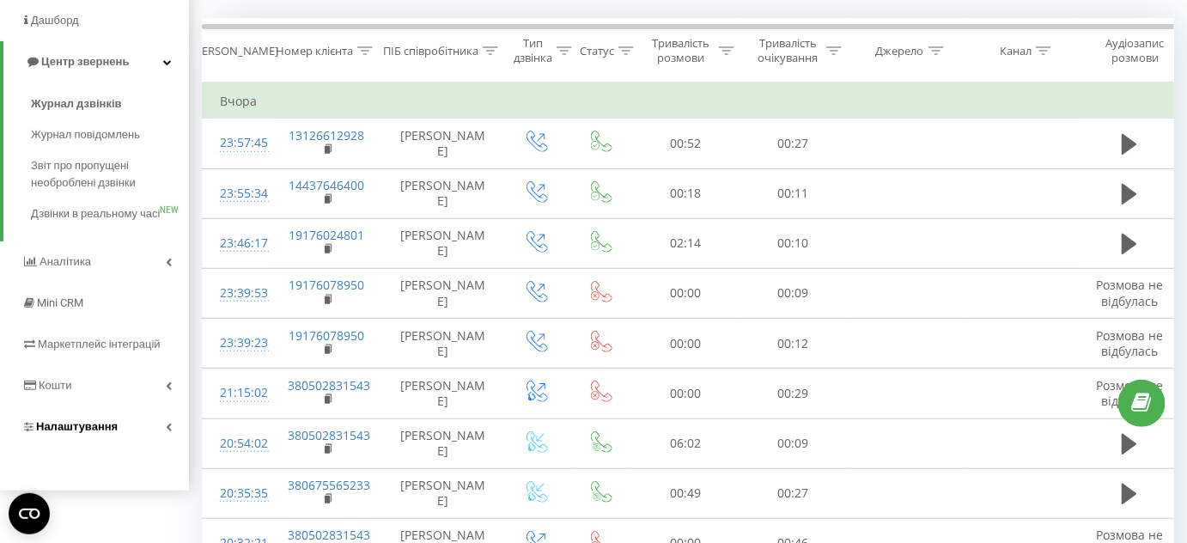
click at [95, 433] on span "Налаштування" at bounding box center [77, 426] width 82 height 13
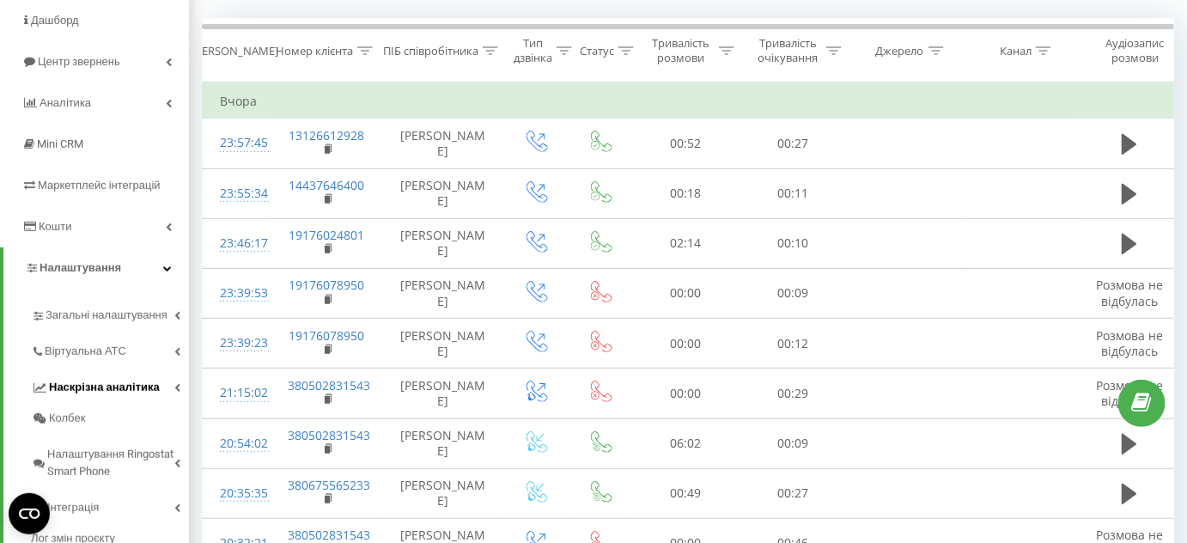
scroll to position [234, 0]
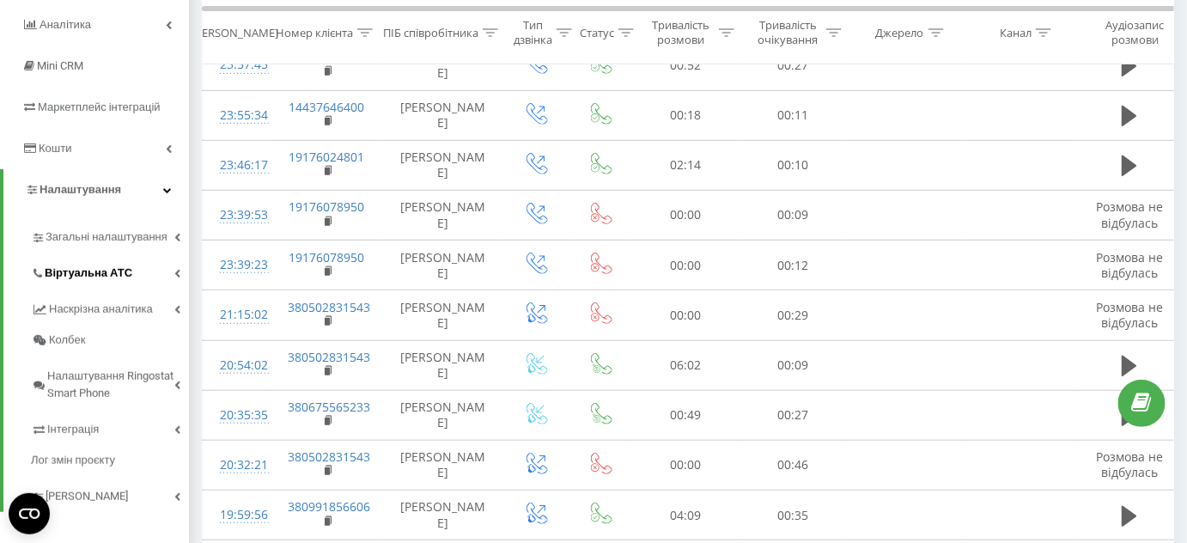
click at [77, 278] on span "Віртуальна АТС" at bounding box center [89, 272] width 88 height 17
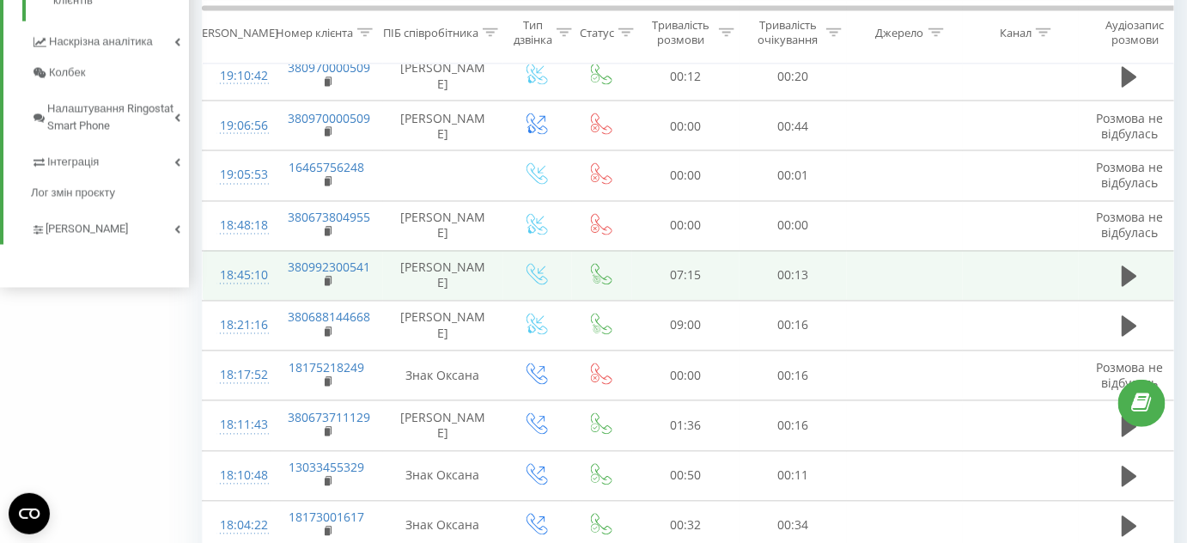
scroll to position [1014, 0]
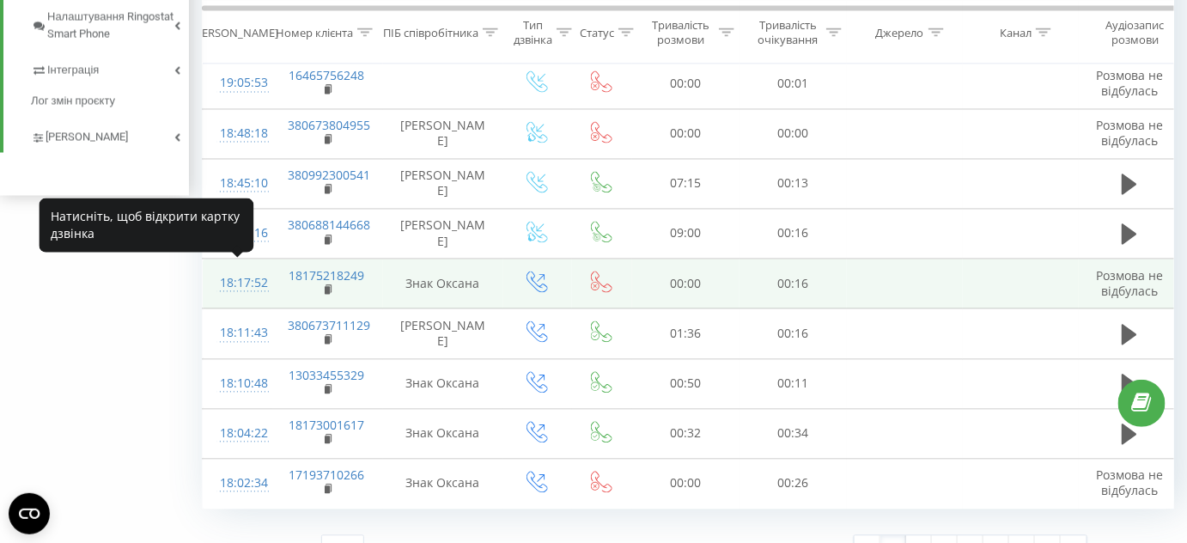
click at [240, 274] on div "18:17:52" at bounding box center [237, 283] width 34 height 33
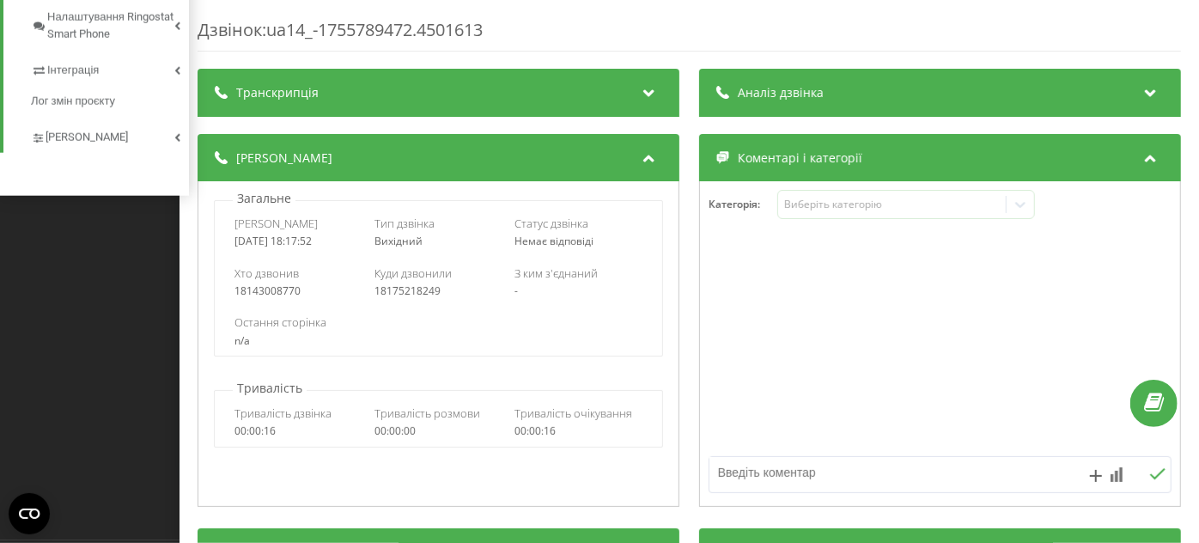
click at [128, 347] on div "Дзвінок : ua14_-1755789472.4501613 Транскрипція Для AI-аналізу майбутніх дзвінк…" at bounding box center [599, 271] width 1199 height 543
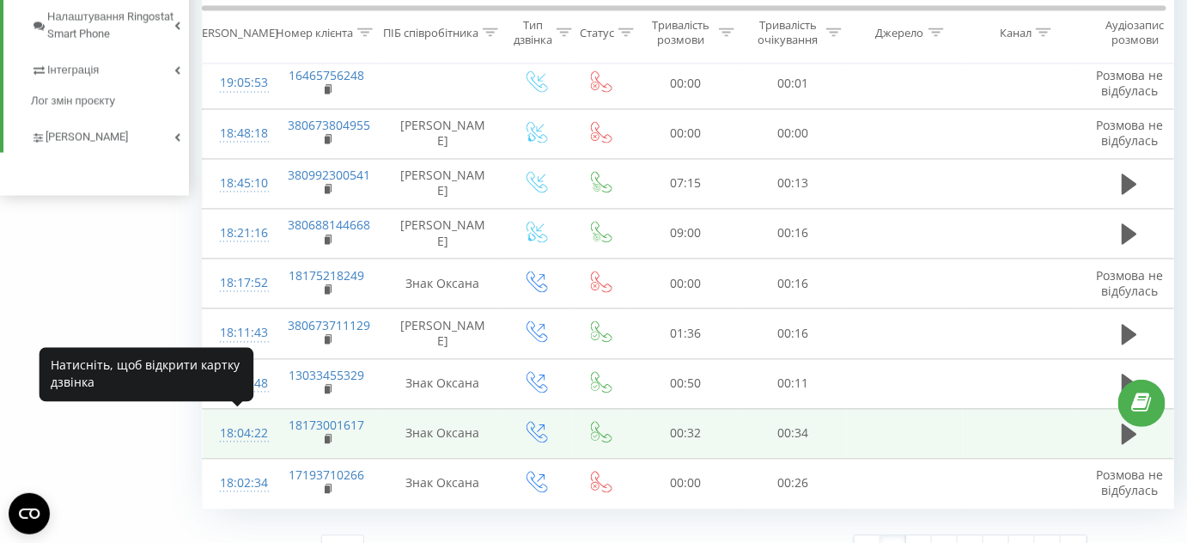
click at [245, 429] on div "18:04:22" at bounding box center [237, 433] width 34 height 33
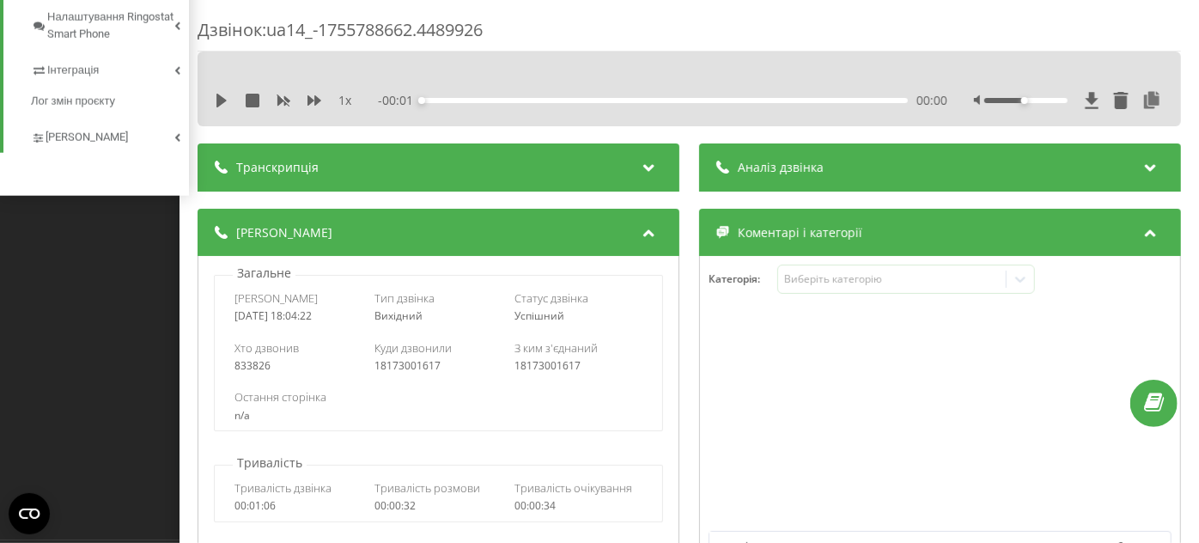
click at [222, 86] on div "1 x - 00:01 00:00 00:00" at bounding box center [688, 89] width 983 height 75
click at [223, 95] on icon at bounding box center [222, 101] width 14 height 14
click at [98, 419] on div "Дзвінок : ua14_-1755788662.4489926 1 x - 00:18 00:13 00:13 Транскрипція Для AI-…" at bounding box center [599, 271] width 1199 height 543
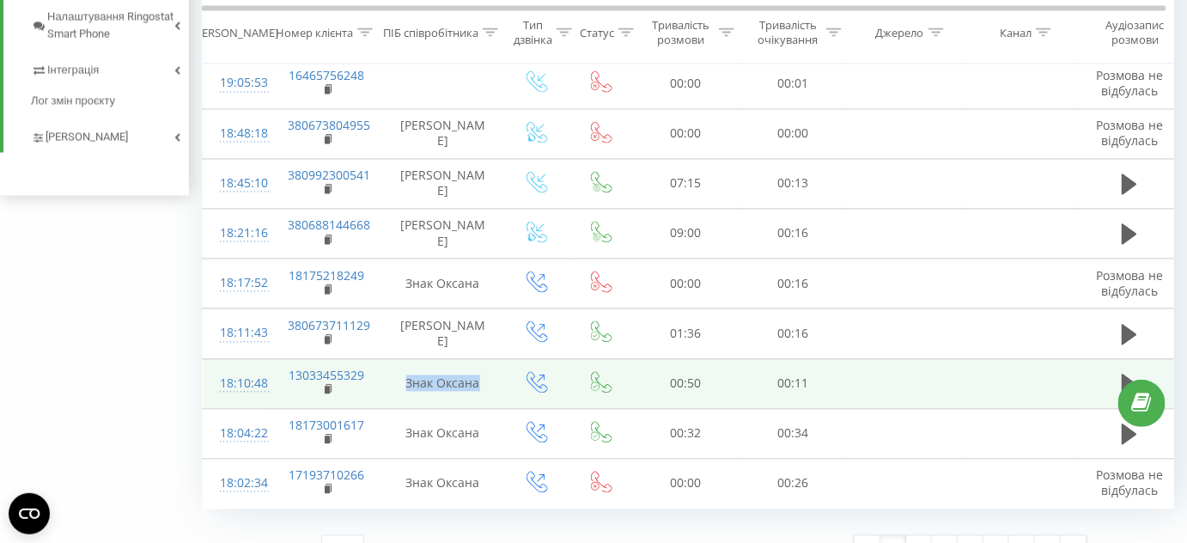
drag, startPoint x: 404, startPoint y: 375, endPoint x: 476, endPoint y: 380, distance: 71.4
click at [476, 380] on td "Знак Оксана" at bounding box center [443, 384] width 120 height 50
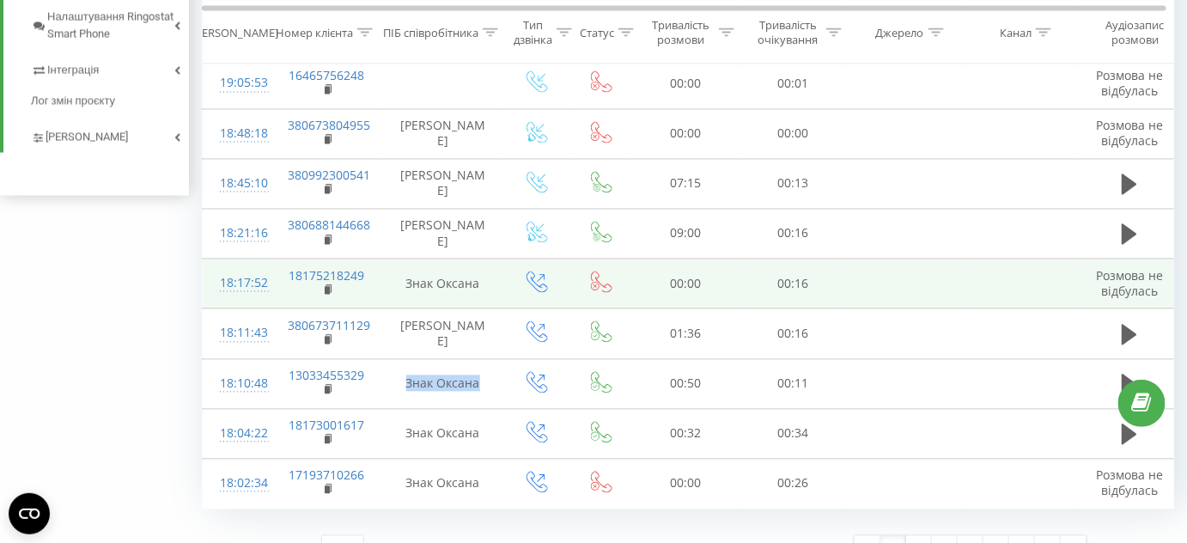
copy td "Знак Оксана"
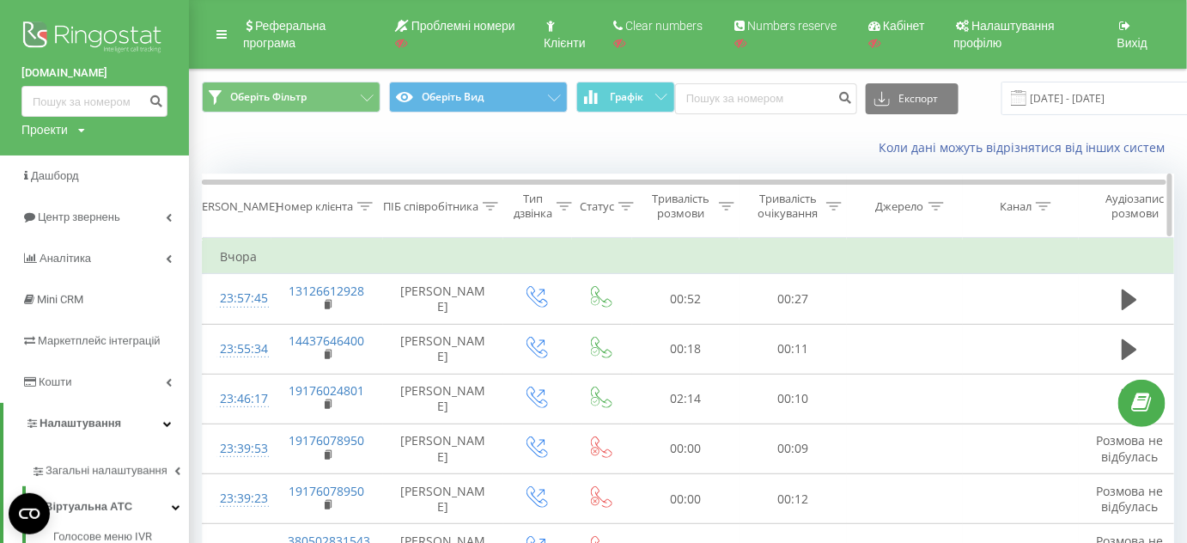
click at [483, 204] on icon at bounding box center [490, 206] width 15 height 9
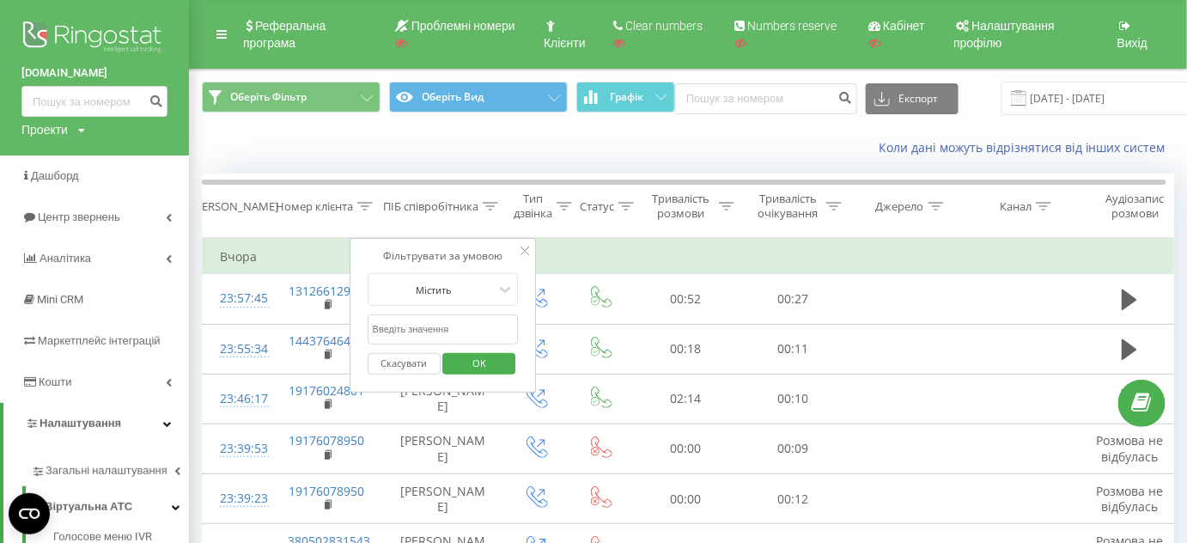
click at [420, 324] on input "text" at bounding box center [443, 329] width 151 height 30
paste input "Знак Оксана"
type input "Знак Оксана"
click at [482, 364] on span "OK" at bounding box center [479, 362] width 48 height 27
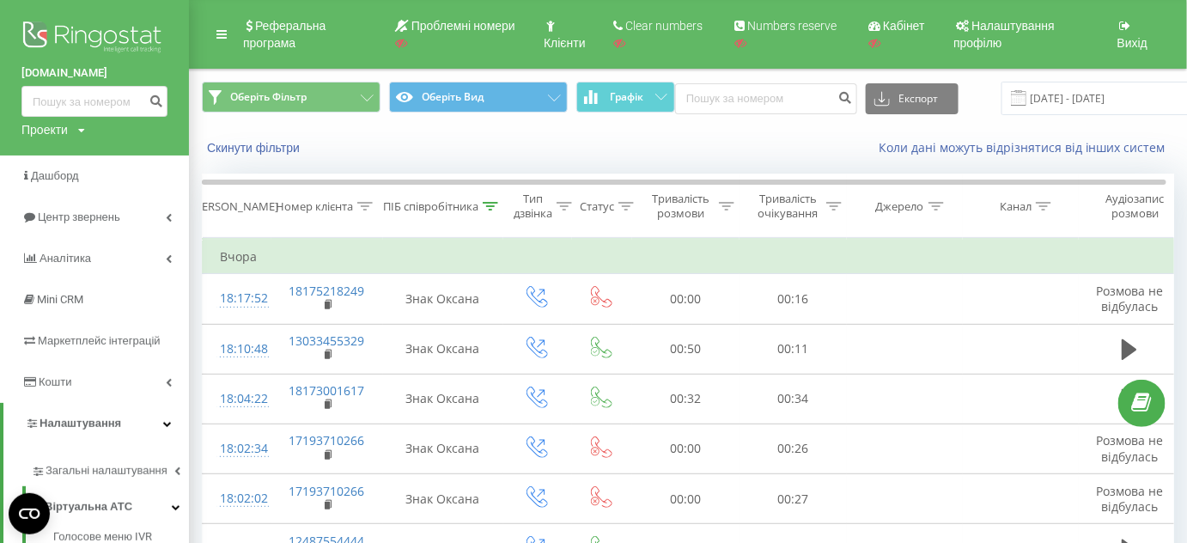
scroll to position [77, 0]
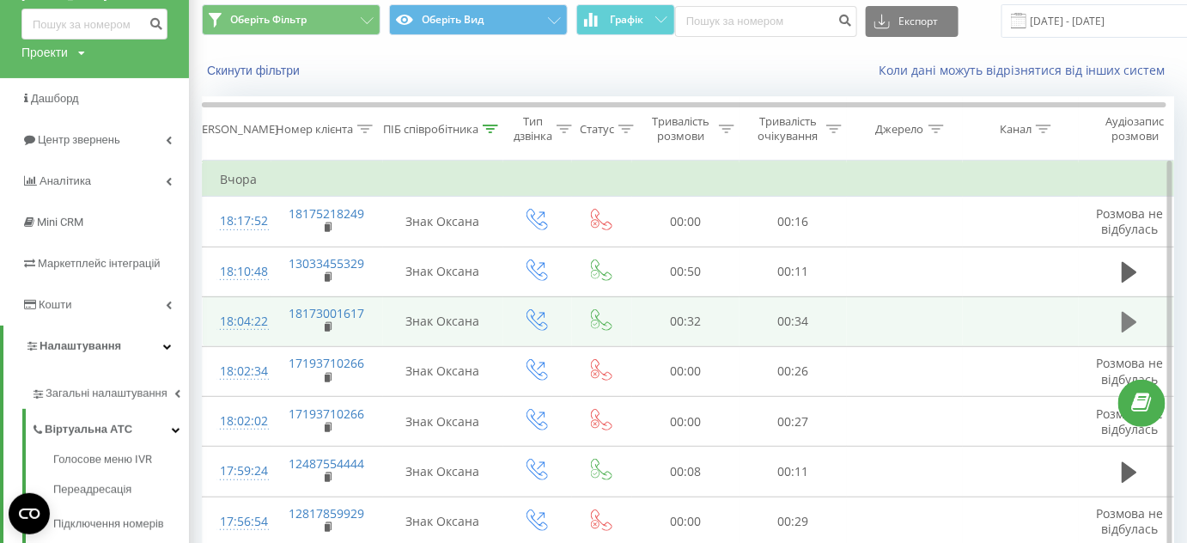
click at [1132, 324] on icon at bounding box center [1128, 322] width 15 height 24
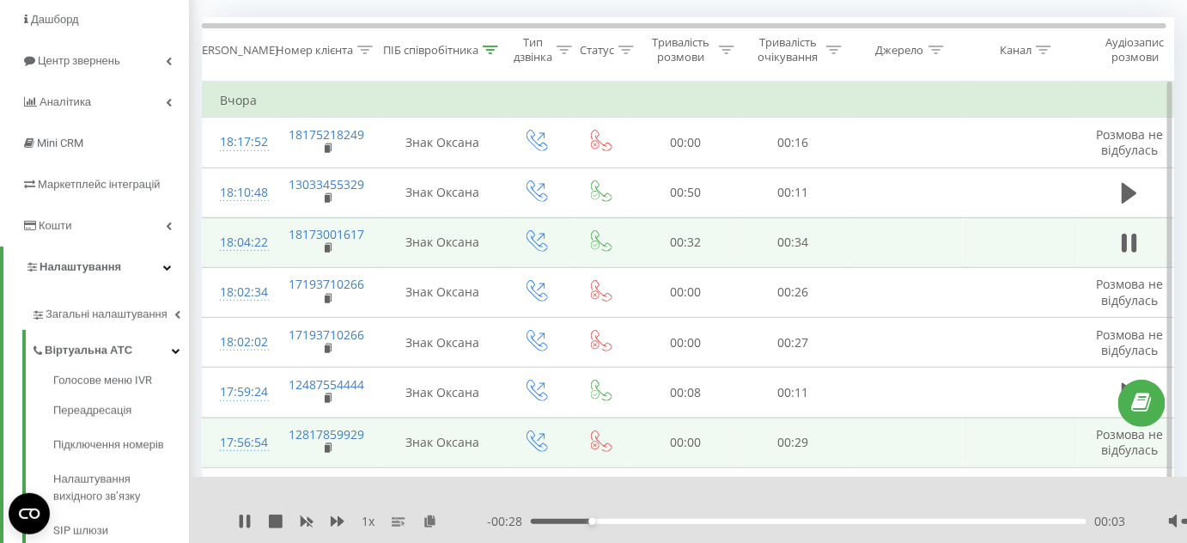
scroll to position [234, 0]
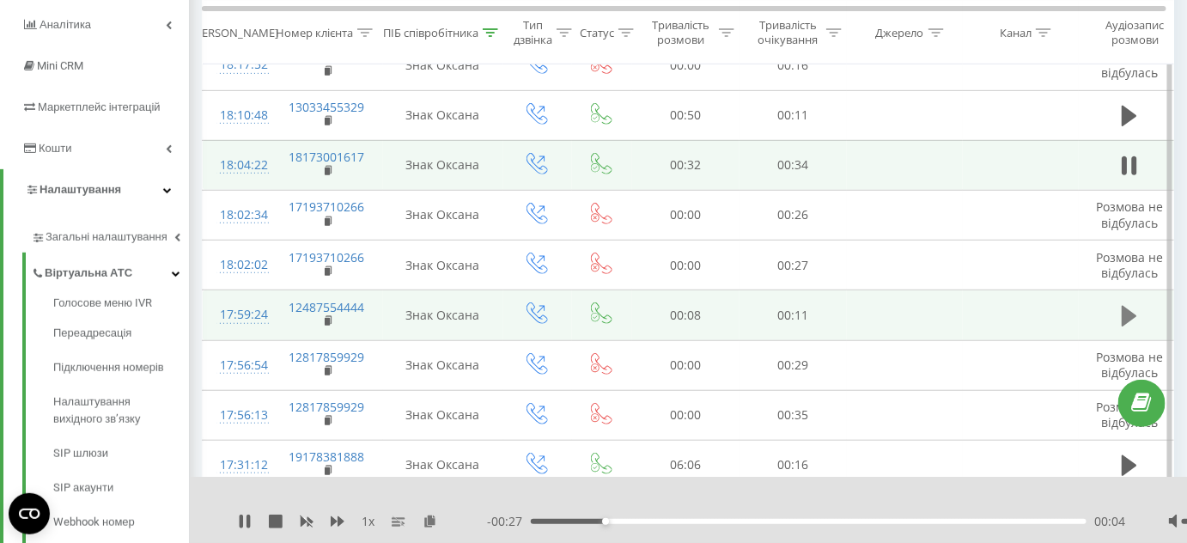
click at [1125, 318] on icon at bounding box center [1128, 316] width 15 height 21
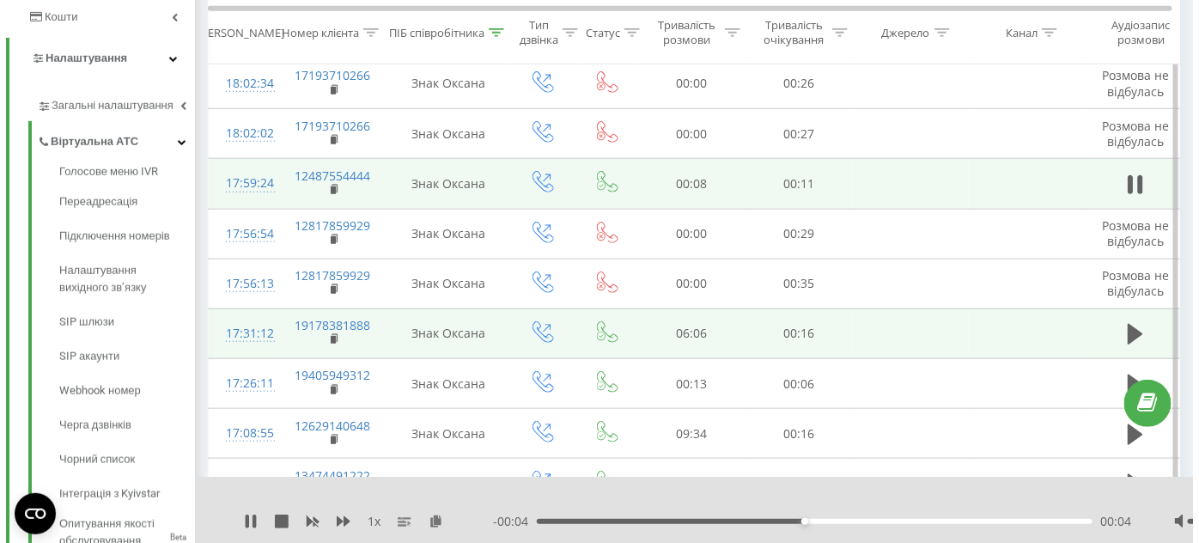
scroll to position [390, 0]
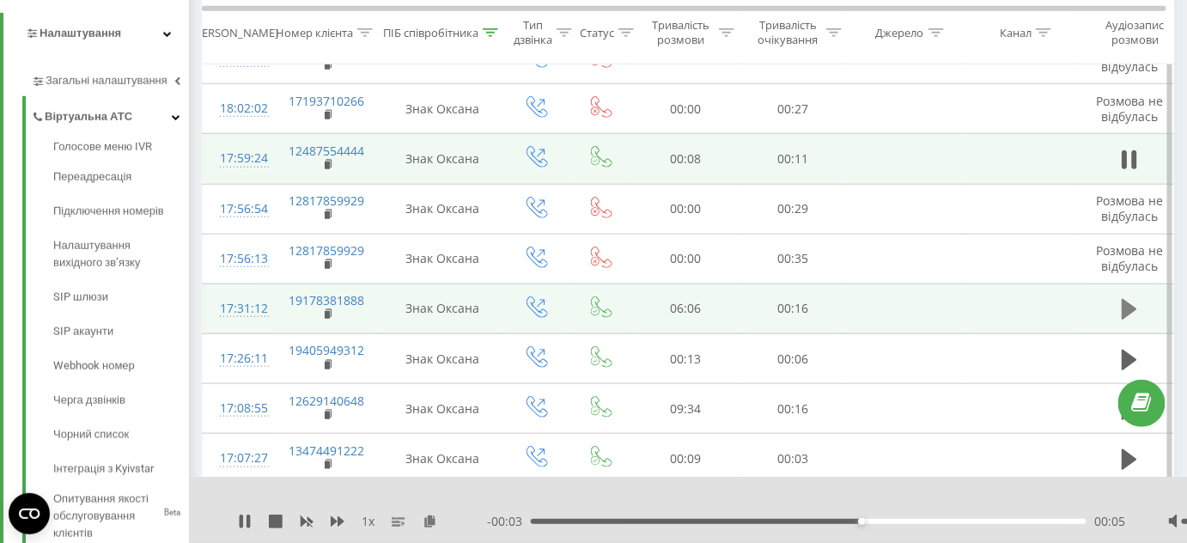
click at [1128, 301] on icon at bounding box center [1128, 309] width 15 height 21
click at [592, 520] on div "00:08" at bounding box center [809, 521] width 556 height 5
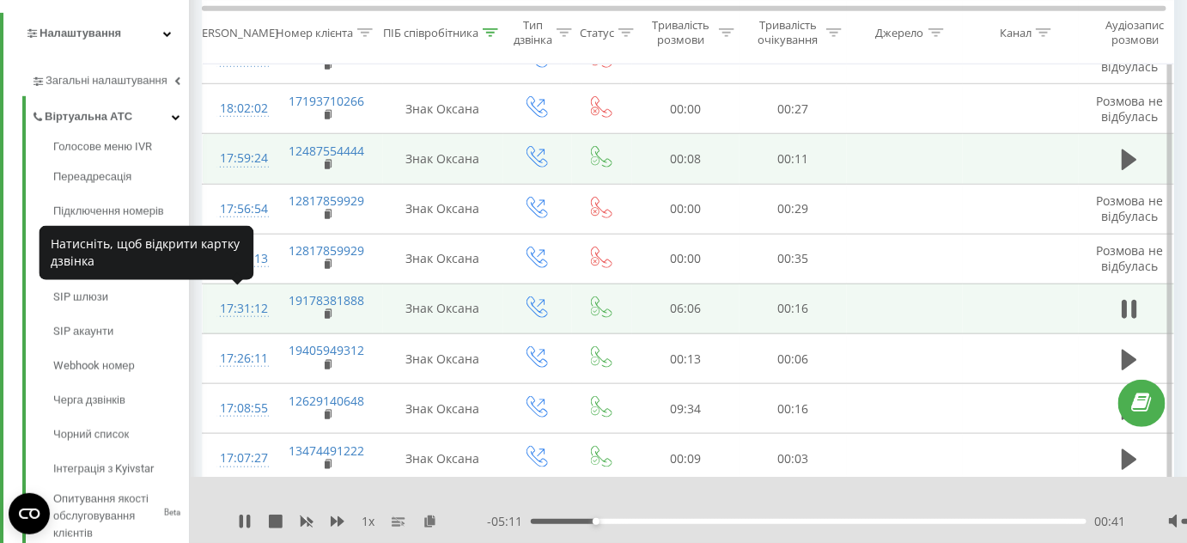
click at [236, 301] on div "17:31:12" at bounding box center [237, 308] width 34 height 33
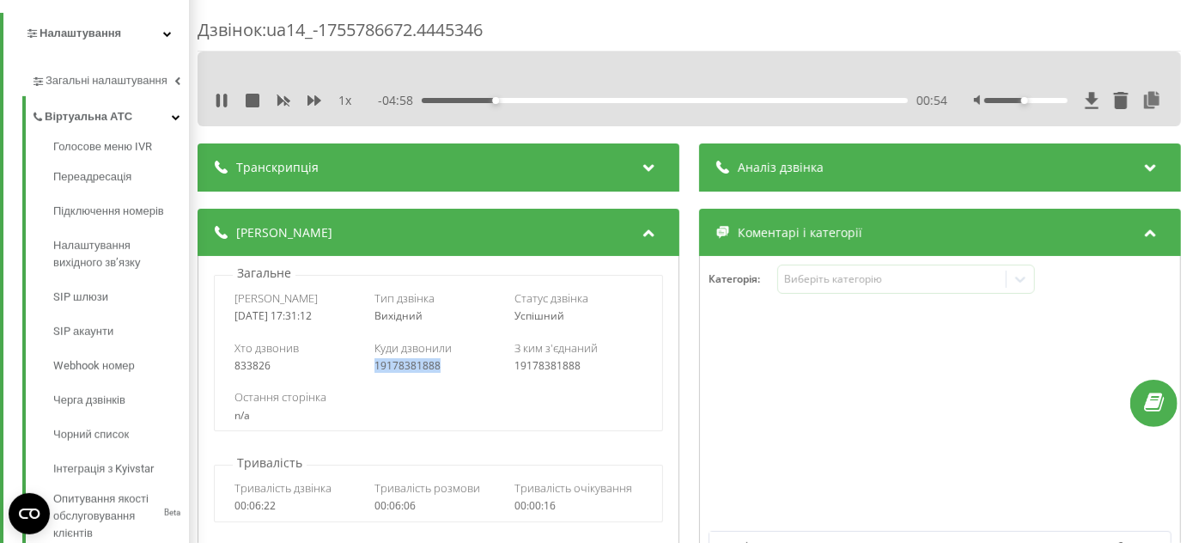
drag, startPoint x: 451, startPoint y: 364, endPoint x: 368, endPoint y: 366, distance: 82.5
click at [368, 366] on div "Хто дзвонив 833826 Куди дзвонили 19178381888 З ким з'єднаний 19178381888" at bounding box center [438, 356] width 447 height 50
copy div "19178381888"
drag, startPoint x: 213, startPoint y: 93, endPoint x: 216, endPoint y: 101, distance: 9.0
click at [216, 98] on div "1 x - 03:24 02:28 02:28" at bounding box center [688, 101] width 957 height 26
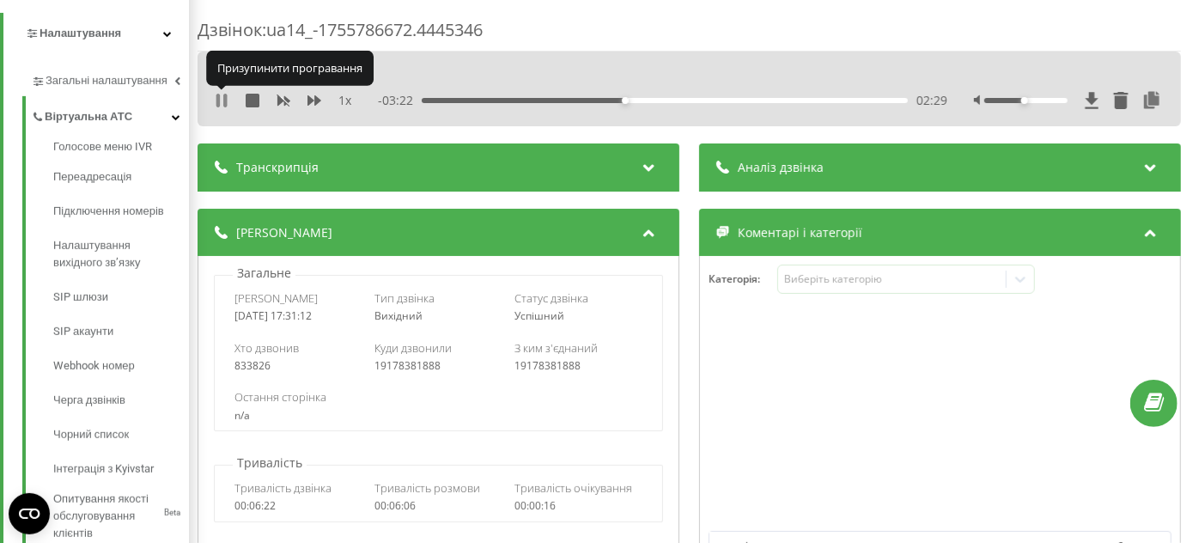
click at [227, 106] on icon at bounding box center [222, 101] width 14 height 14
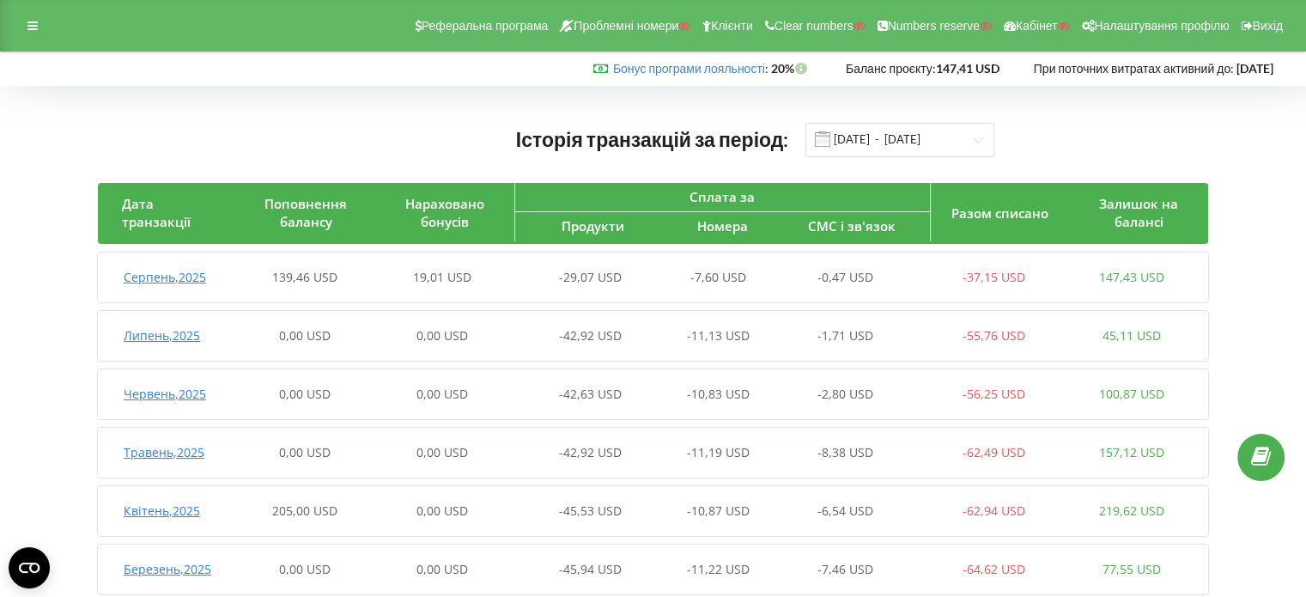
click at [182, 279] on span "Серпень , 2025" at bounding box center [165, 277] width 82 height 16
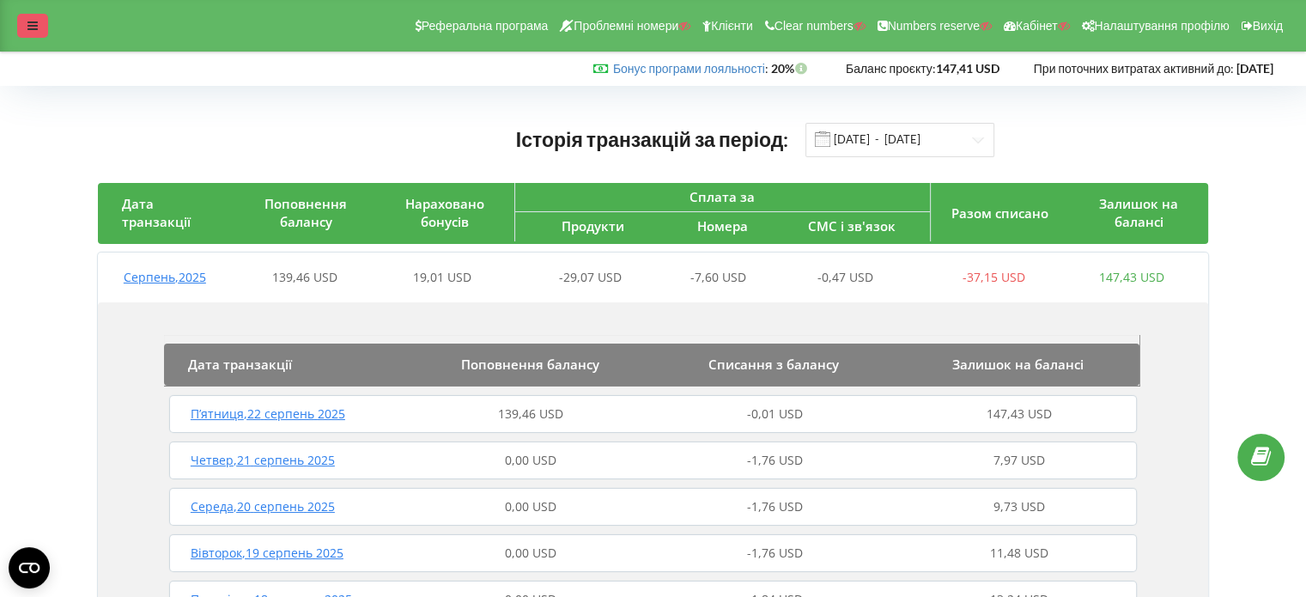
click at [28, 25] on icon at bounding box center [32, 26] width 10 height 12
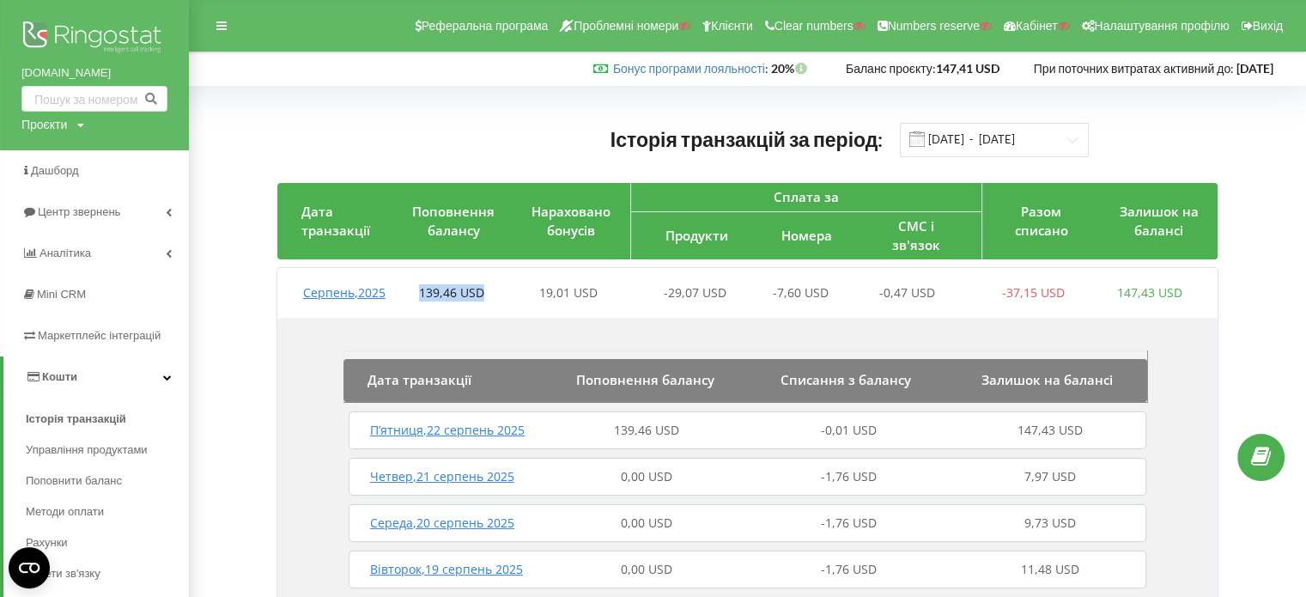
drag, startPoint x: 512, startPoint y: 270, endPoint x: 419, endPoint y: 264, distance: 93.0
click at [419, 272] on div "Серпень , 2025 139,46 USD 19,01 USD -29,07 USD -7,60 USD -0,47 USD -37,15 USD 1…" at bounding box center [742, 292] width 931 height 41
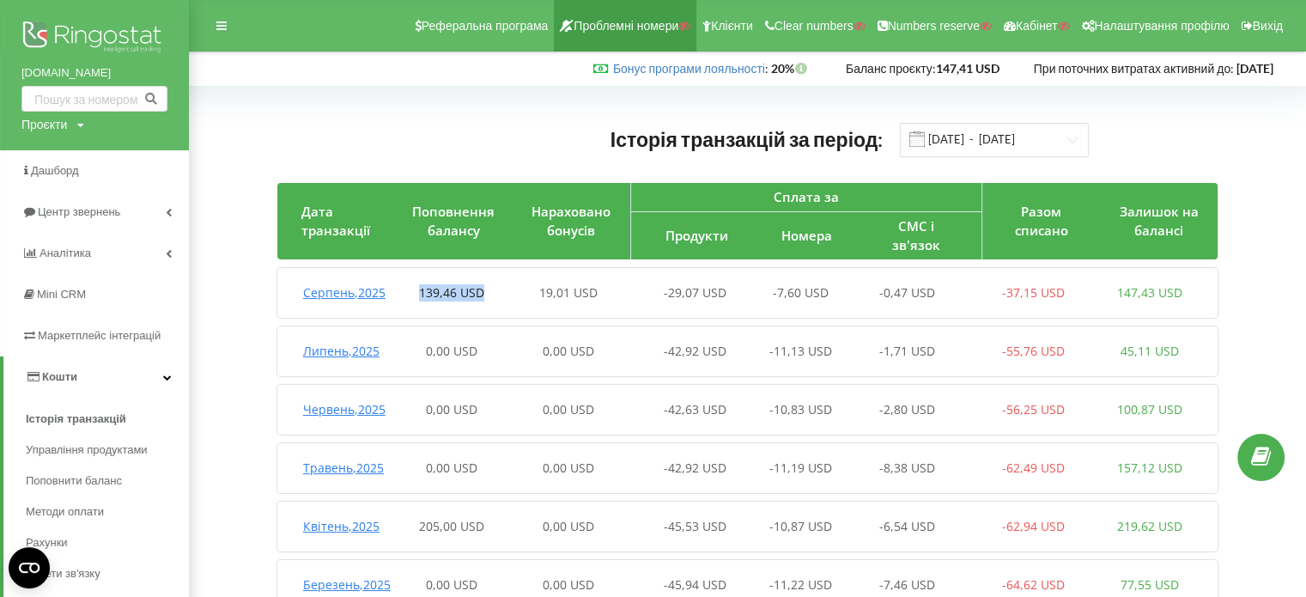
copy span "139,46 USD"
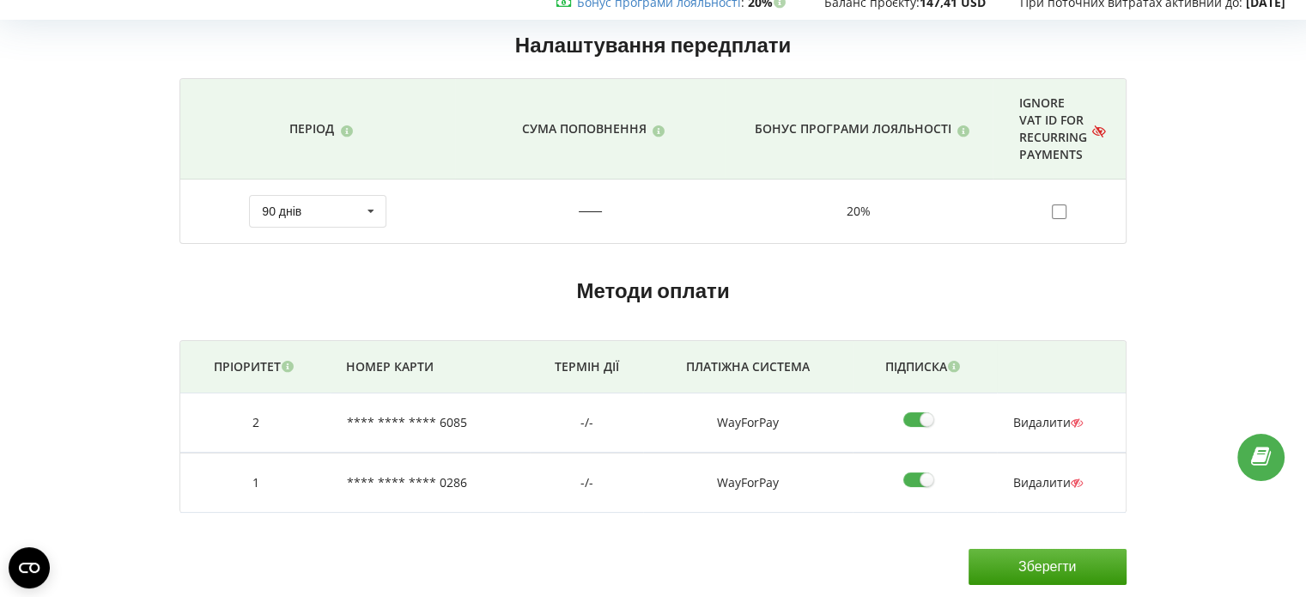
scroll to position [67, 0]
